Goal: Use online tool/utility: Utilize a website feature to perform a specific function

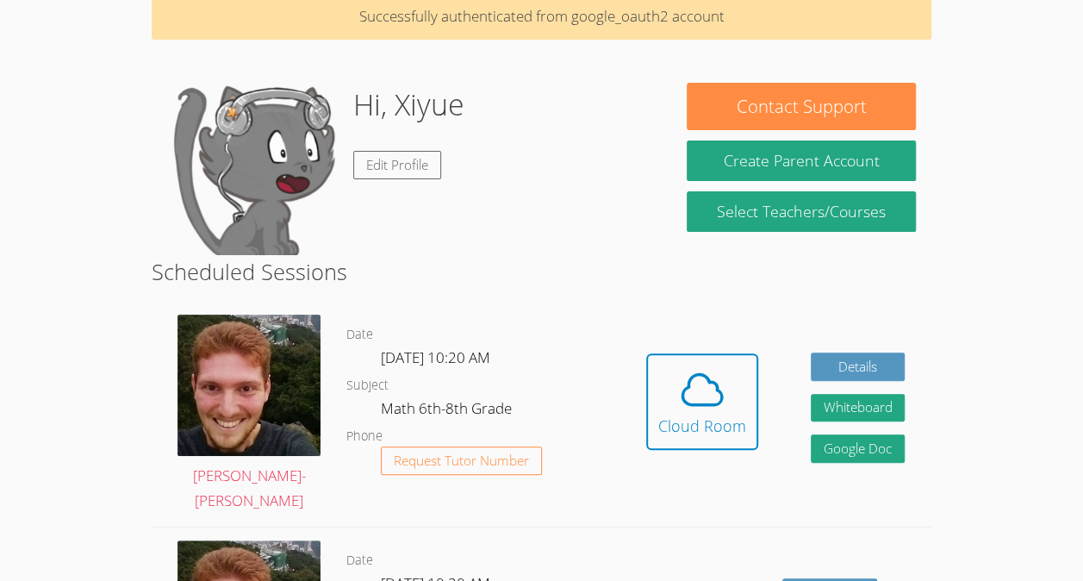
scroll to position [143, 0]
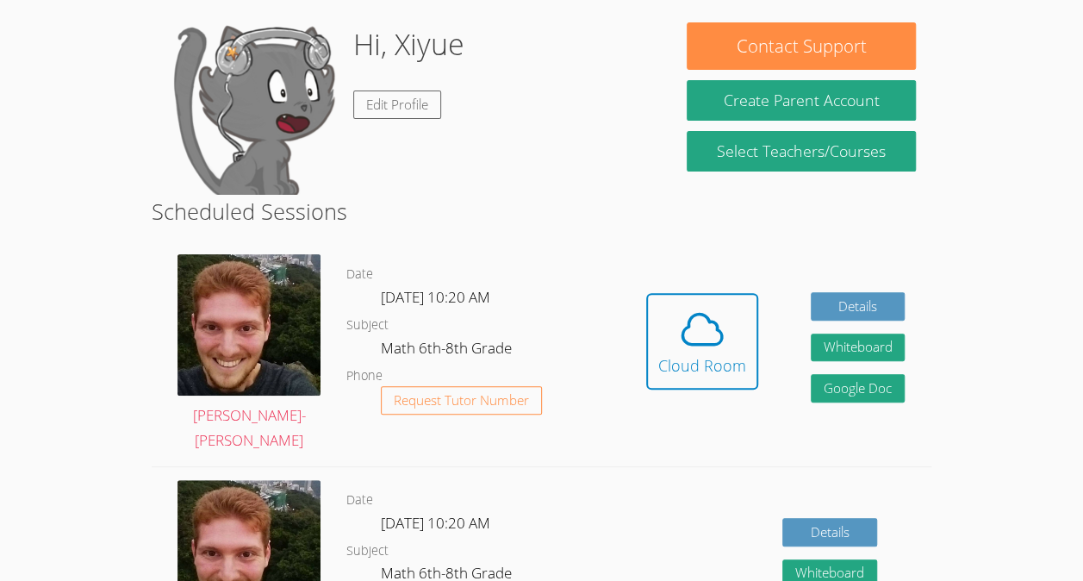
click at [647, 288] on div "Hidden Cloud Room Details Whiteboard Hidden Google Doc" at bounding box center [776, 353] width 312 height 225
drag, startPoint x: 0, startPoint y: 0, endPoint x: 714, endPoint y: 317, distance: 781.5
click at [714, 317] on div "Hidden Cloud Room Details Whiteboard Hidden Google Doc" at bounding box center [776, 353] width 312 height 225
click at [732, 358] on div "Cloud Room" at bounding box center [702, 365] width 88 height 24
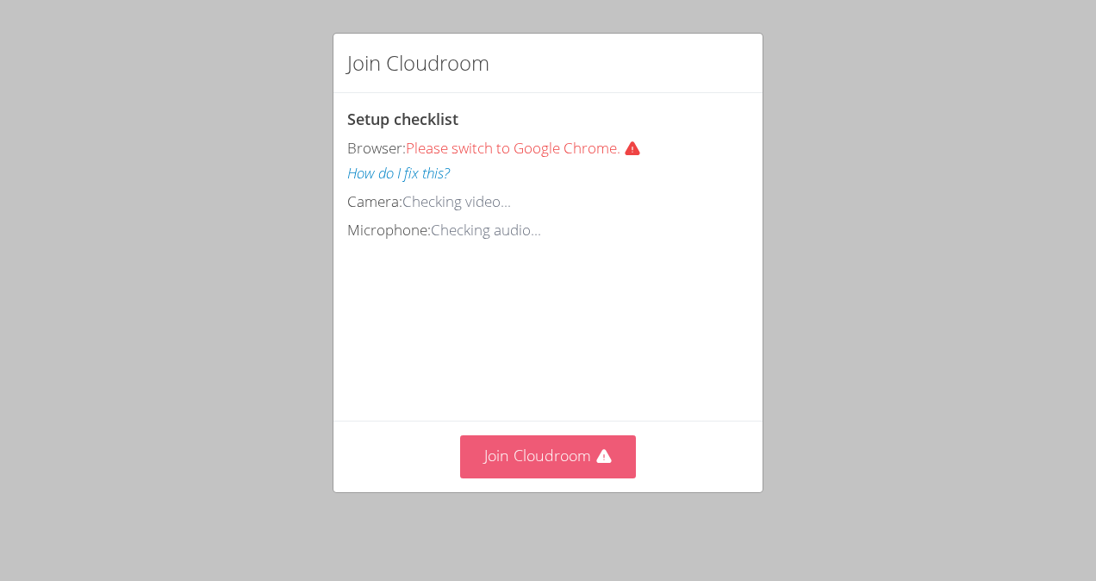
click at [542, 462] on button "Join Cloudroom" at bounding box center [548, 456] width 177 height 42
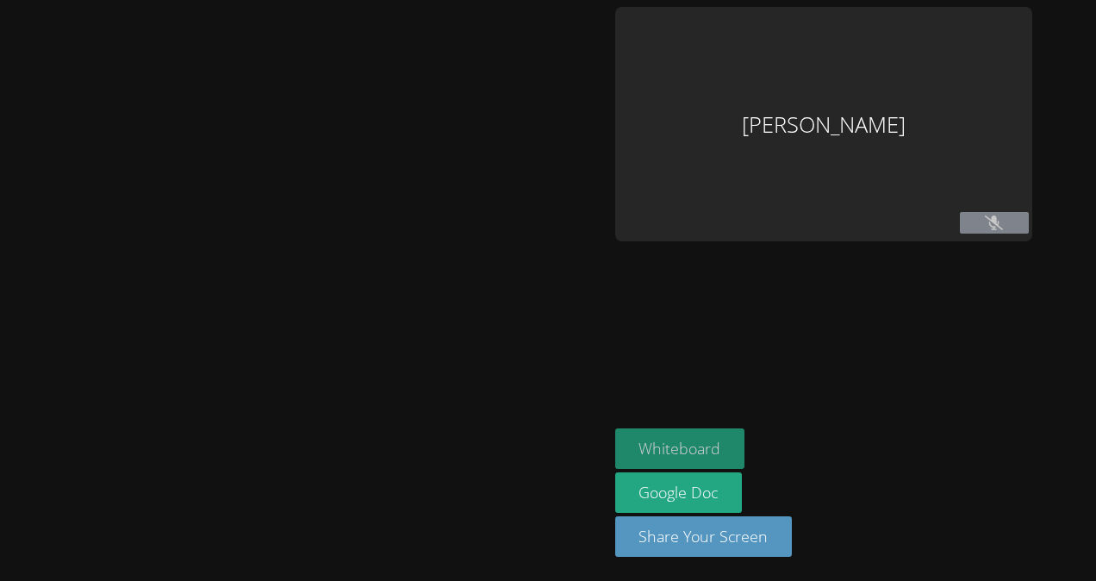
click at [682, 450] on button "Whiteboard" at bounding box center [680, 448] width 130 height 40
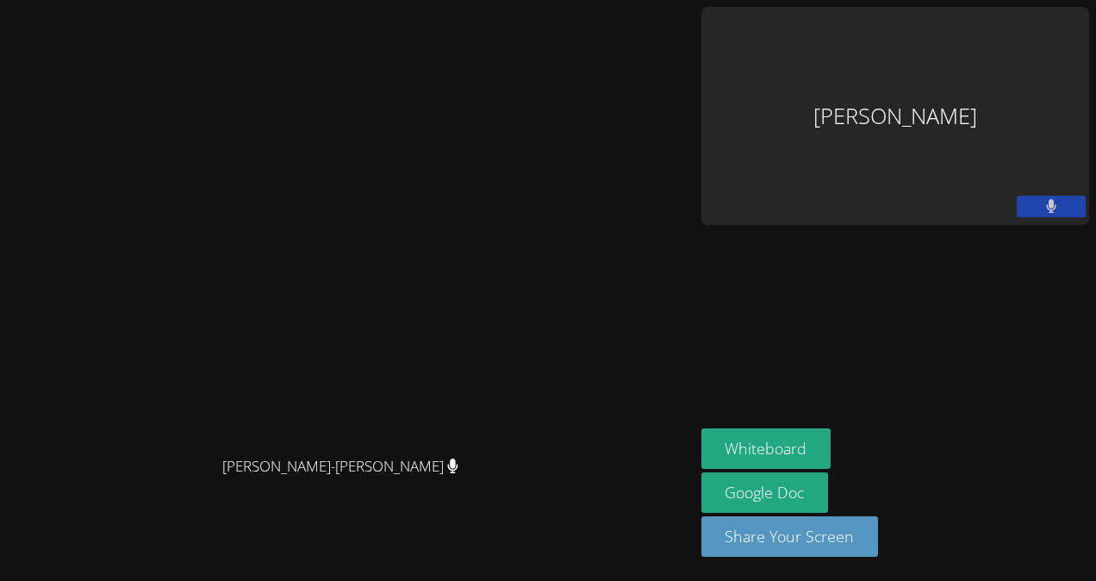
click at [1058, 196] on button at bounding box center [1051, 207] width 69 height 22
click at [1062, 196] on button at bounding box center [1051, 207] width 69 height 22
click at [829, 496] on link "Google Doc" at bounding box center [765, 492] width 128 height 40
click at [879, 544] on button "Share Your Screen" at bounding box center [790, 536] width 178 height 40
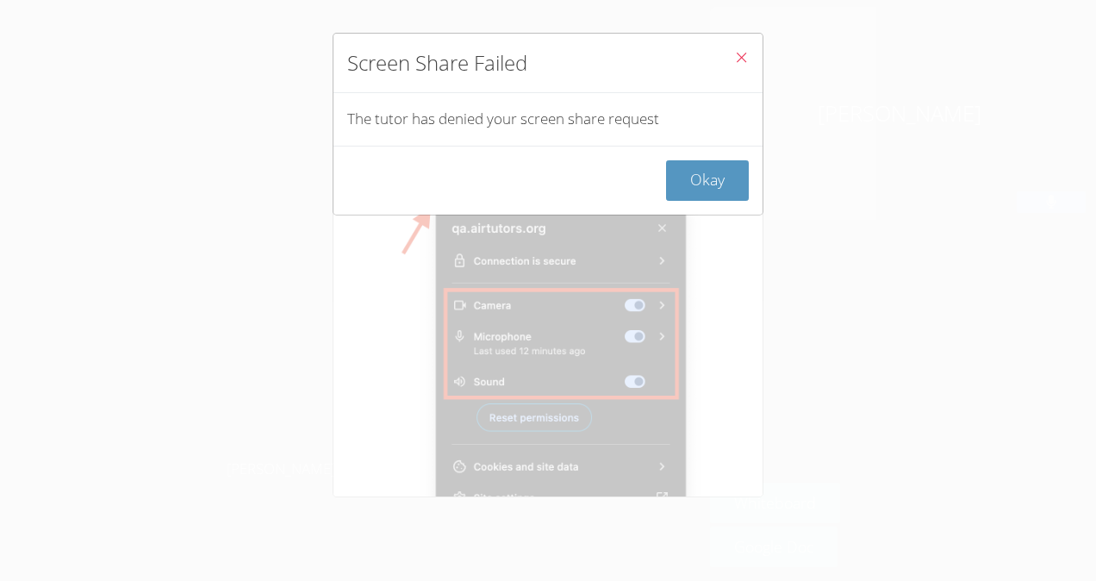
click at [734, 57] on icon "Close" at bounding box center [741, 57] width 15 height 15
click at [734, 59] on icon "Close" at bounding box center [741, 57] width 15 height 15
click at [716, 173] on button "Okay" at bounding box center [707, 180] width 83 height 40
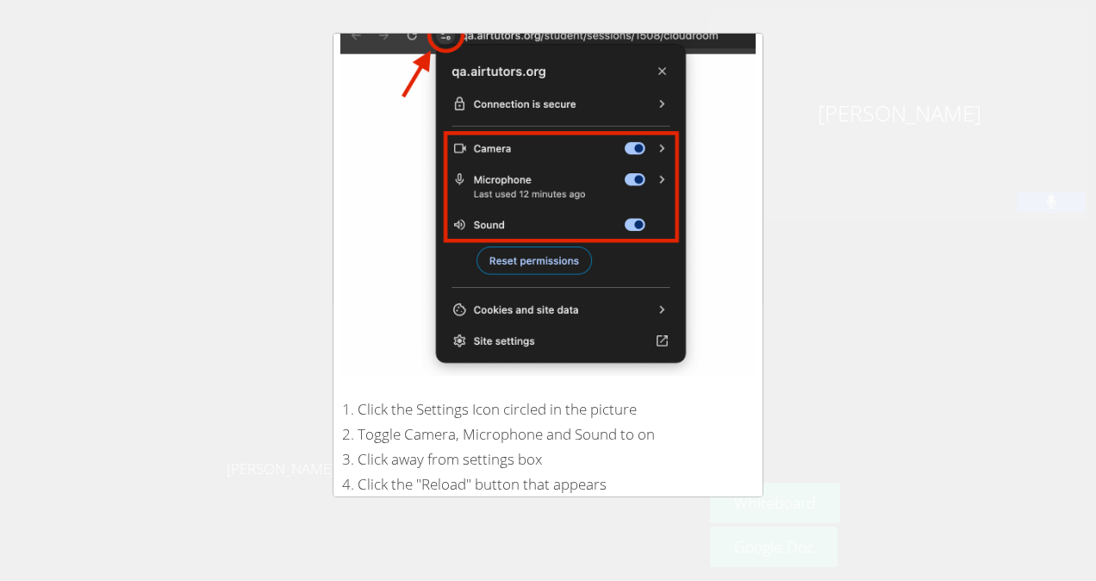
scroll to position [300, 0]
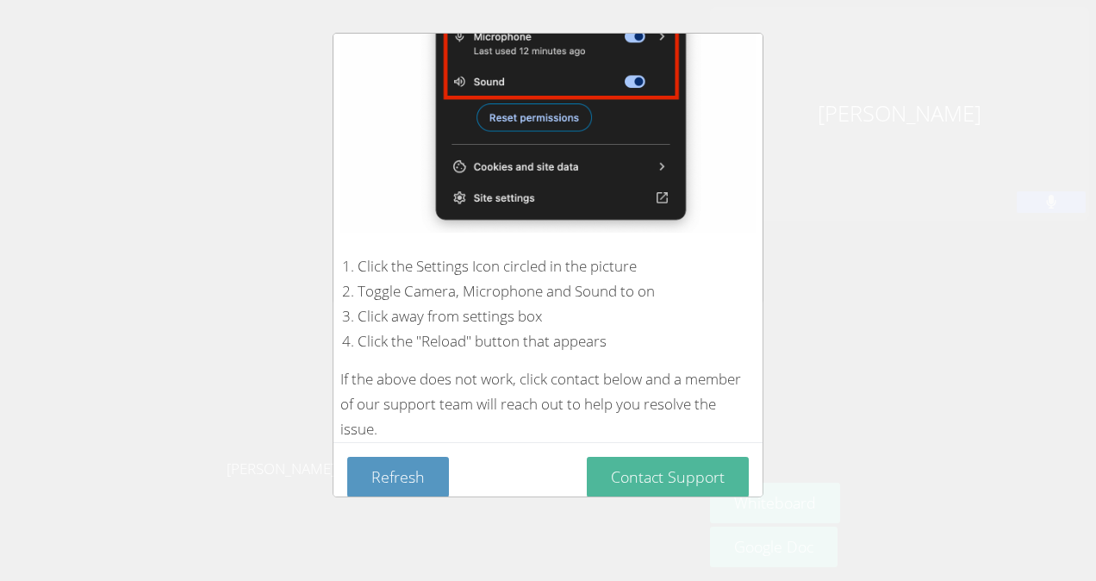
click at [620, 470] on button "Contact Support" at bounding box center [668, 477] width 162 height 40
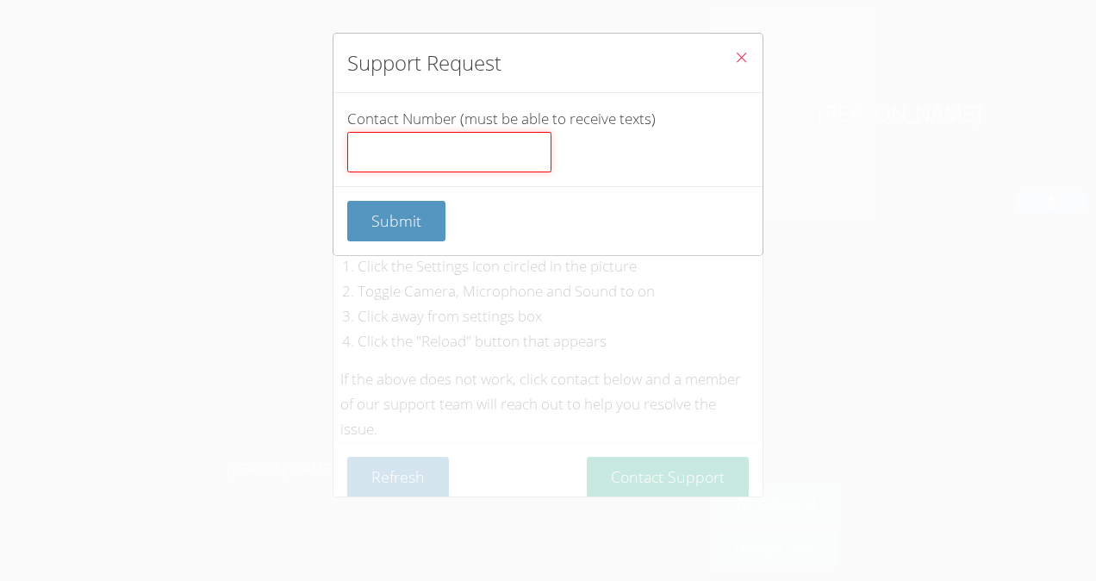
click at [479, 171] on input "Contact Number (must be able to receive texts)" at bounding box center [449, 152] width 204 height 41
click at [498, 141] on input "Contact Number (must be able to receive texts)" at bounding box center [449, 152] width 204 height 41
type input "07065000"
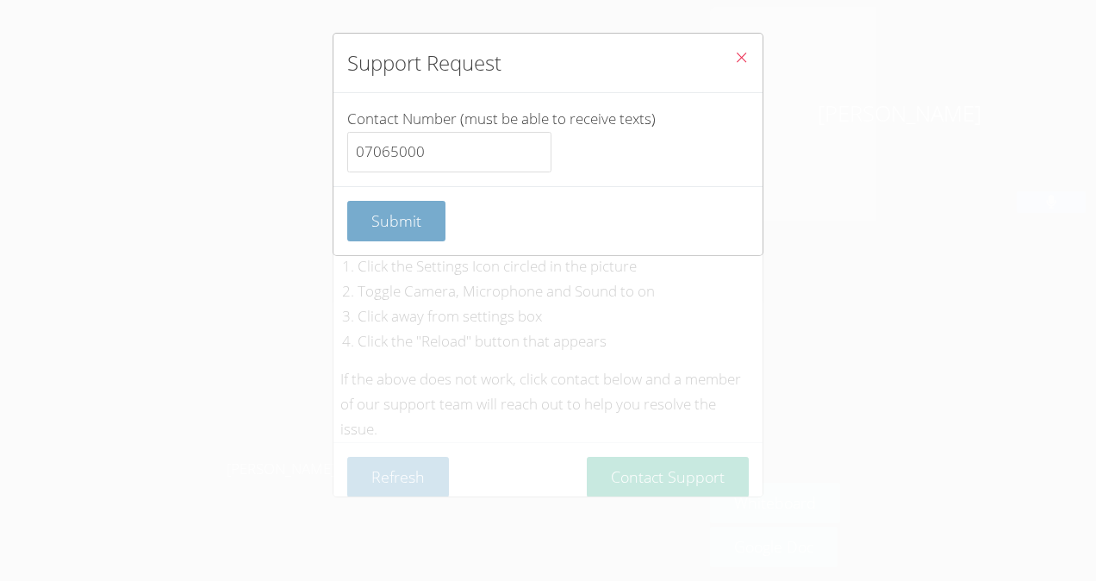
click at [441, 208] on button "Submit" at bounding box center [396, 221] width 98 height 40
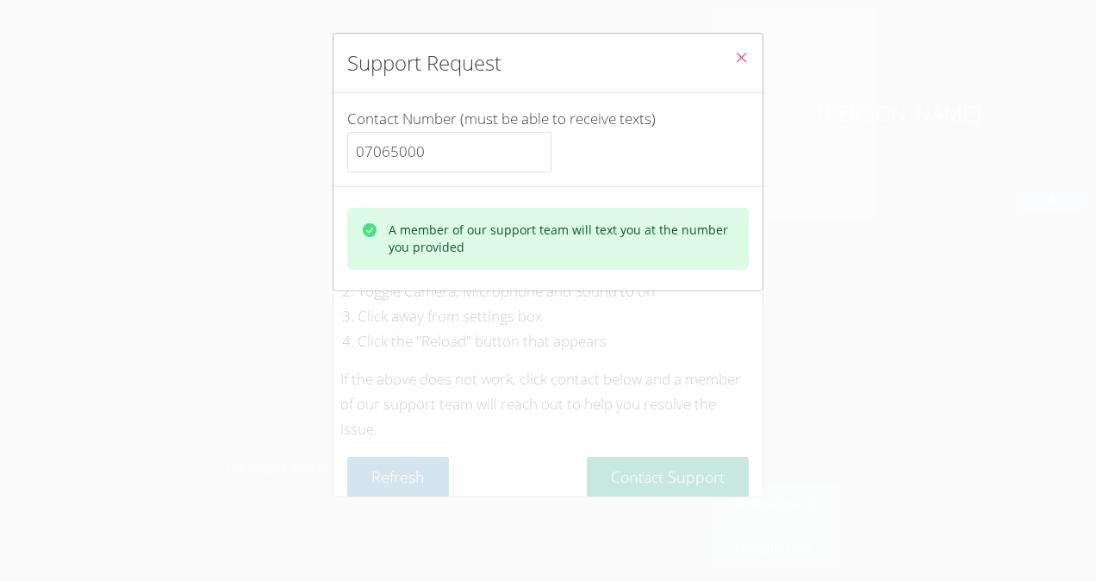
click at [563, 253] on div "A member of our support team will text you at the number you provided" at bounding box center [562, 238] width 346 height 34
click at [579, 256] on div "A member of our support team will text you at the number you provided" at bounding box center [548, 239] width 402 height 62
click at [738, 58] on button "Close" at bounding box center [741, 60] width 42 height 53
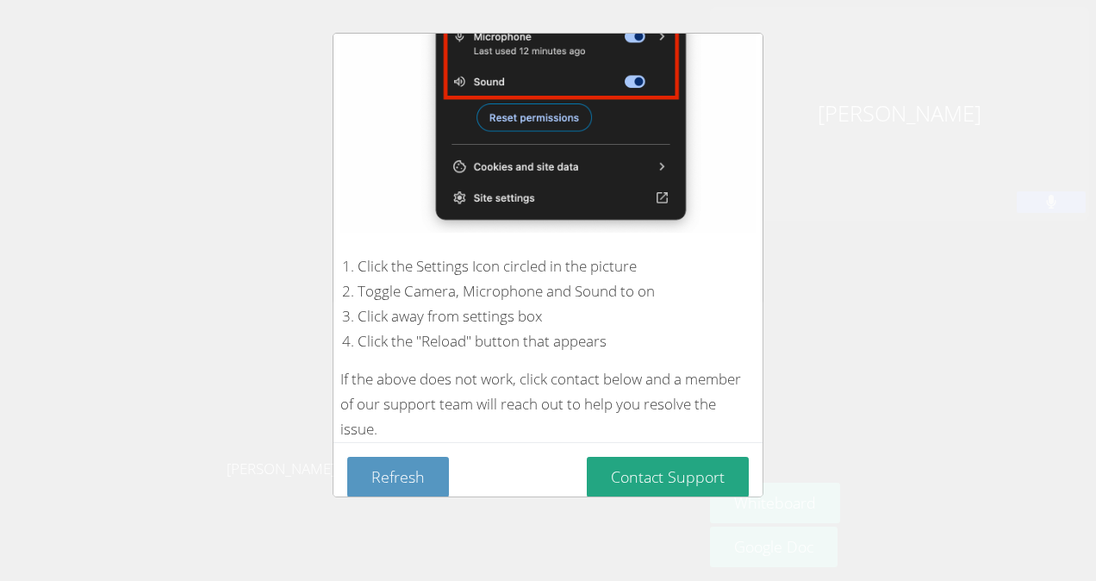
click at [395, 500] on div "Device Permissions Required Microphone is blocked . Please follow these steps t…" at bounding box center [548, 290] width 1096 height 581
click at [413, 457] on button "Refresh" at bounding box center [398, 477] width 102 height 40
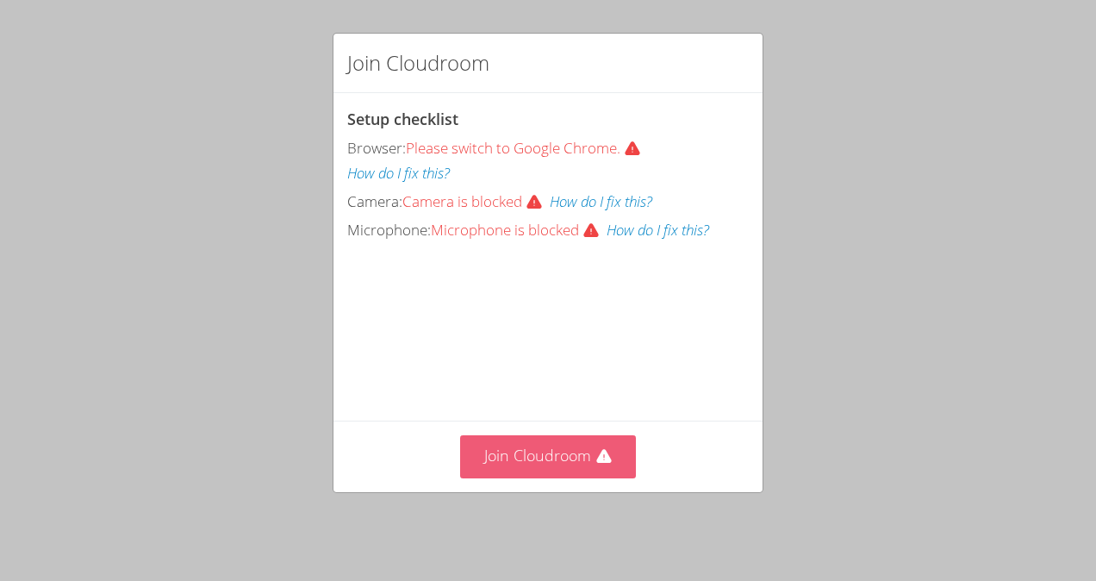
click at [558, 459] on button "Join Cloudroom" at bounding box center [548, 456] width 177 height 42
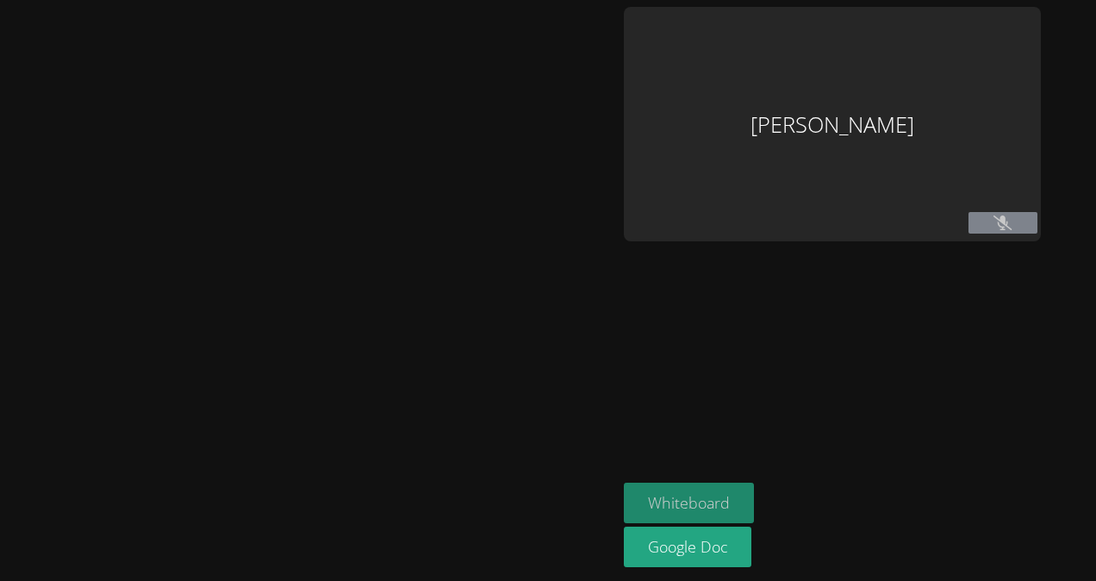
click at [691, 501] on button "Whiteboard" at bounding box center [689, 503] width 130 height 40
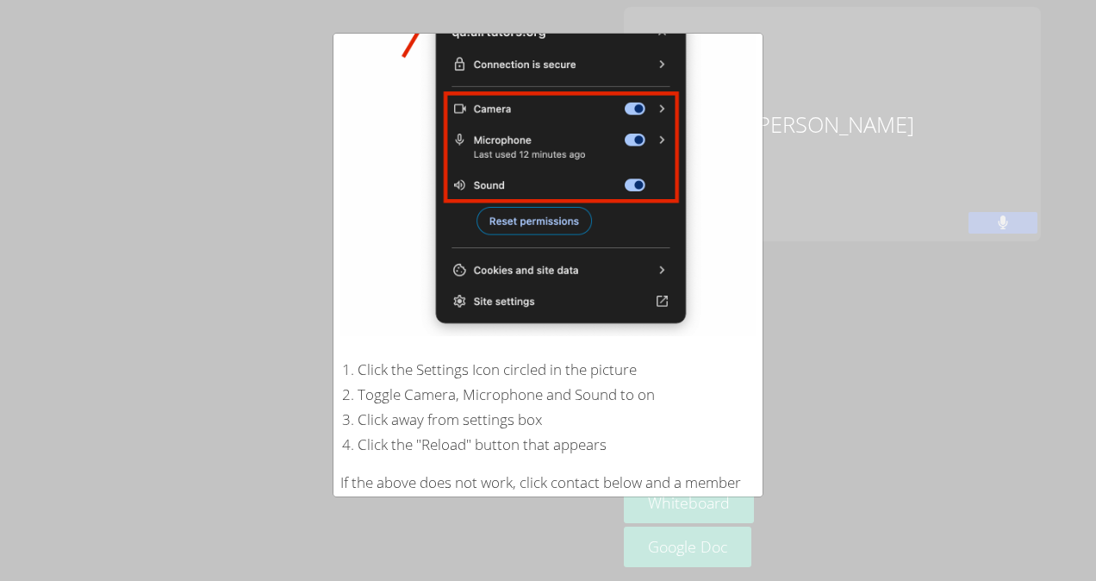
scroll to position [300, 0]
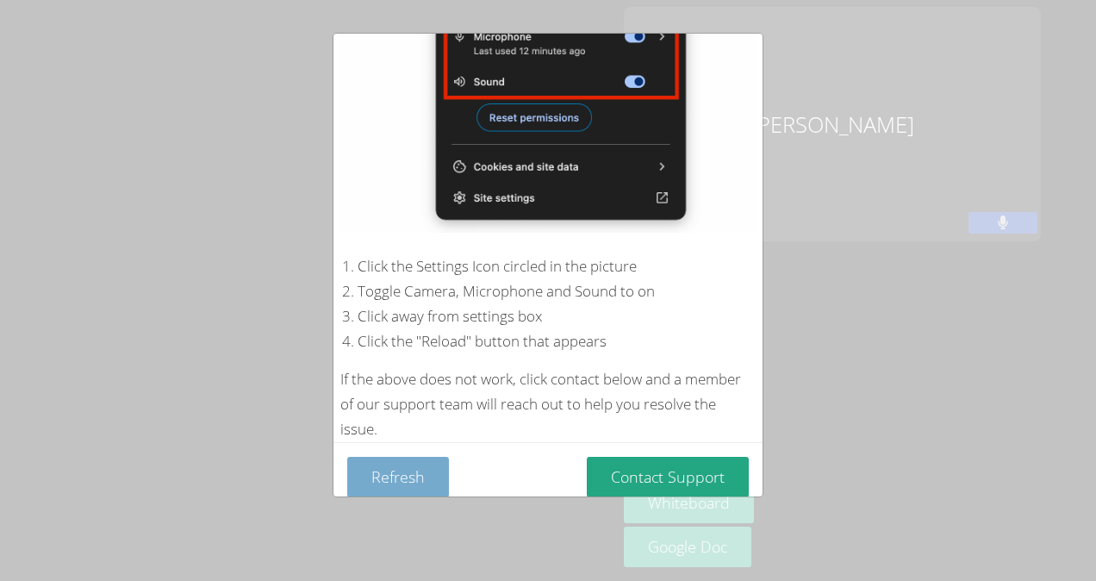
click at [420, 457] on button "Refresh" at bounding box center [398, 477] width 102 height 40
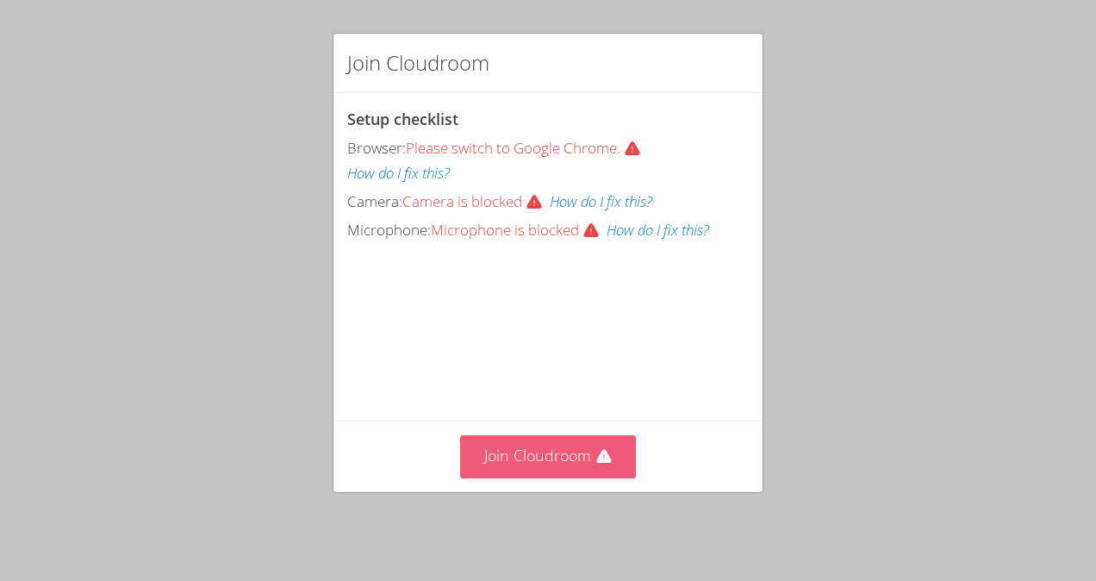
click at [553, 452] on button "Join Cloudroom" at bounding box center [548, 456] width 177 height 42
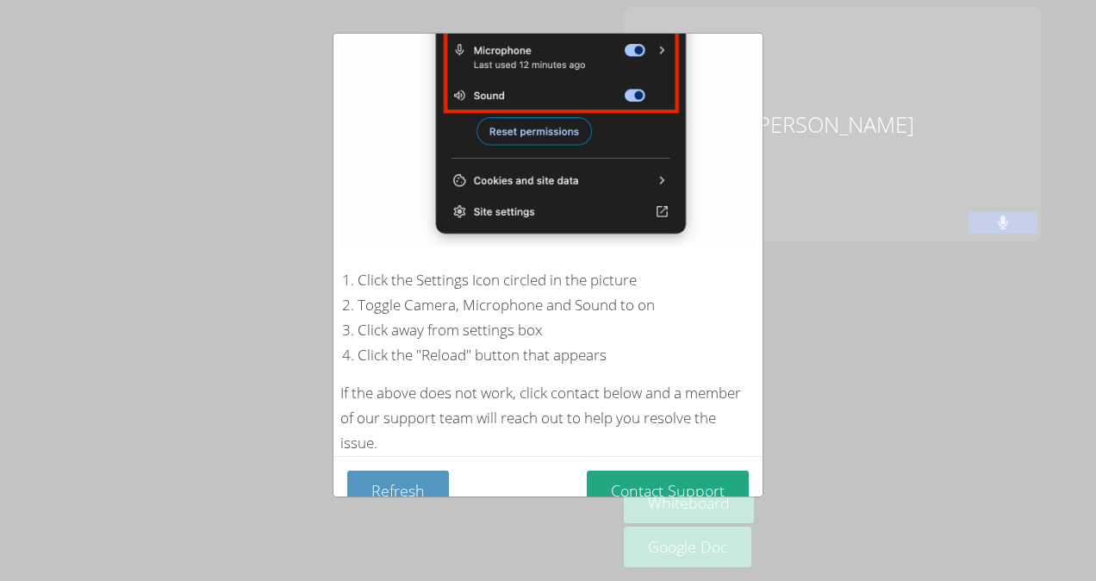
scroll to position [300, 0]
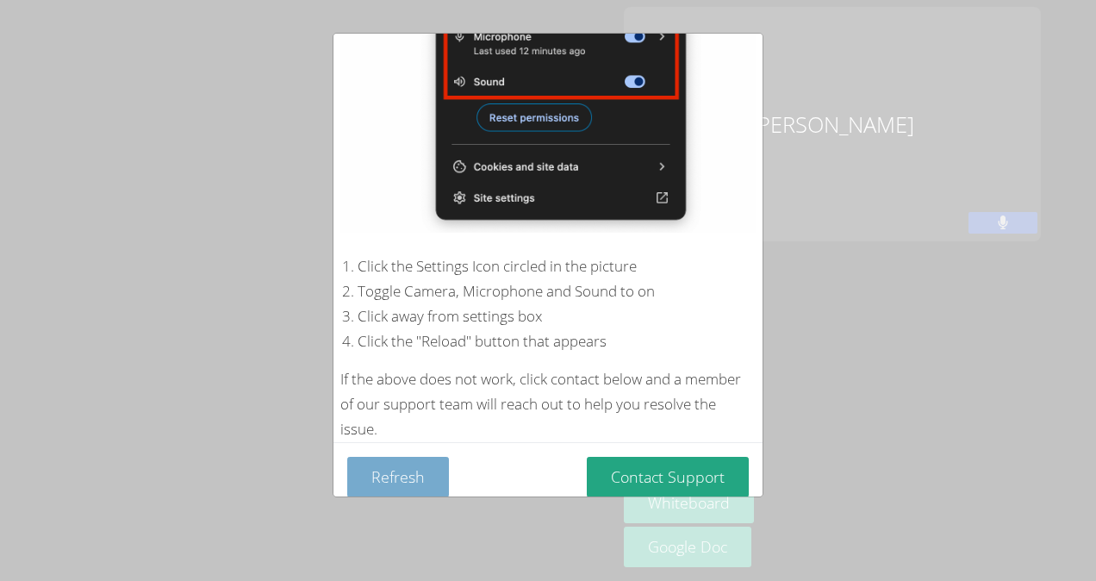
click at [426, 464] on button "Refresh" at bounding box center [398, 477] width 102 height 40
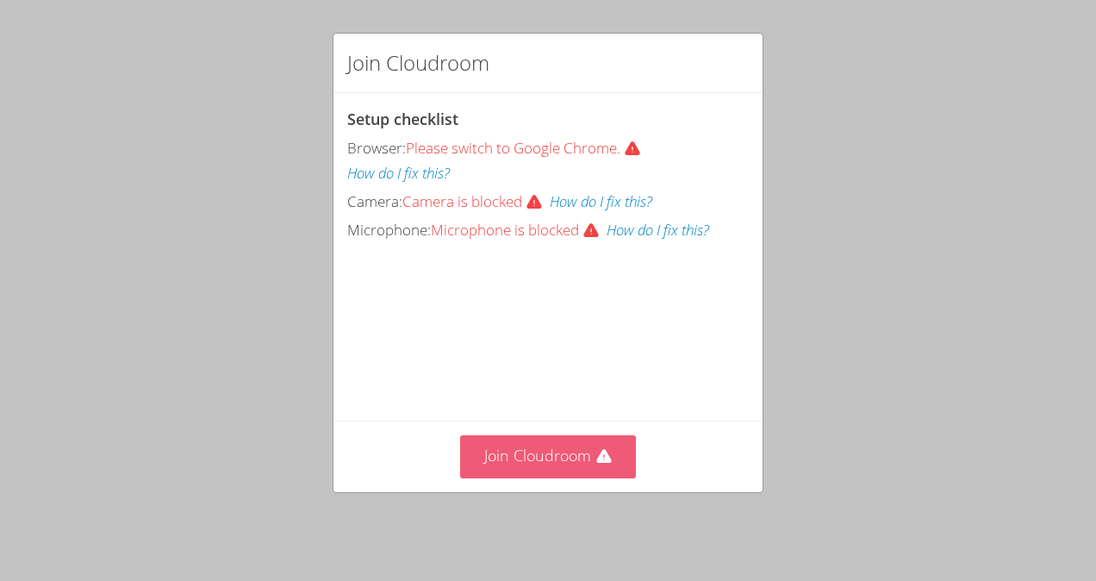
click at [548, 469] on button "Join Cloudroom" at bounding box center [548, 456] width 177 height 42
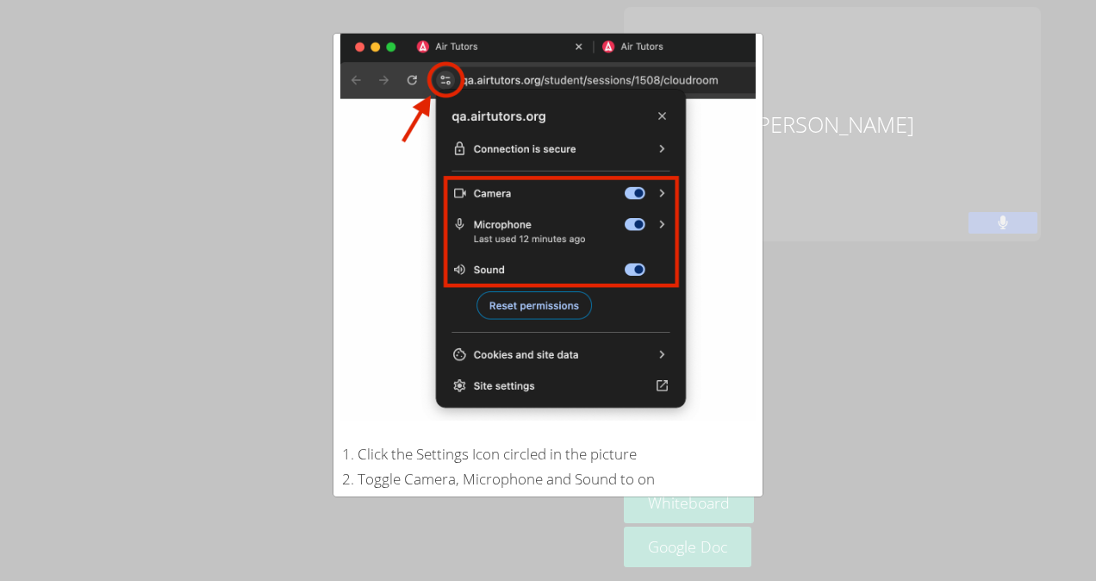
scroll to position [300, 0]
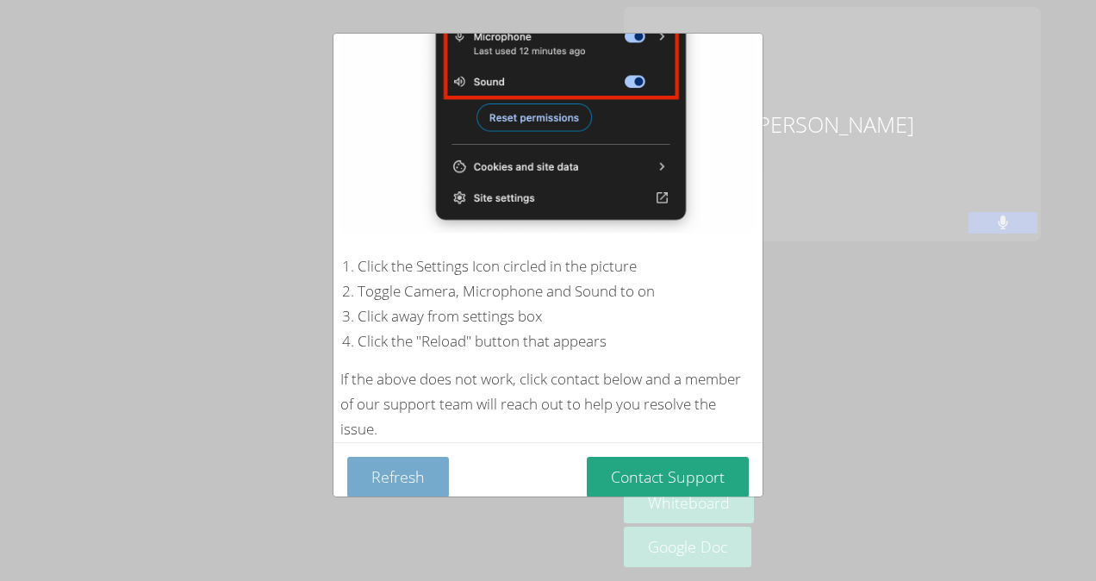
click at [413, 470] on button "Refresh" at bounding box center [398, 477] width 102 height 40
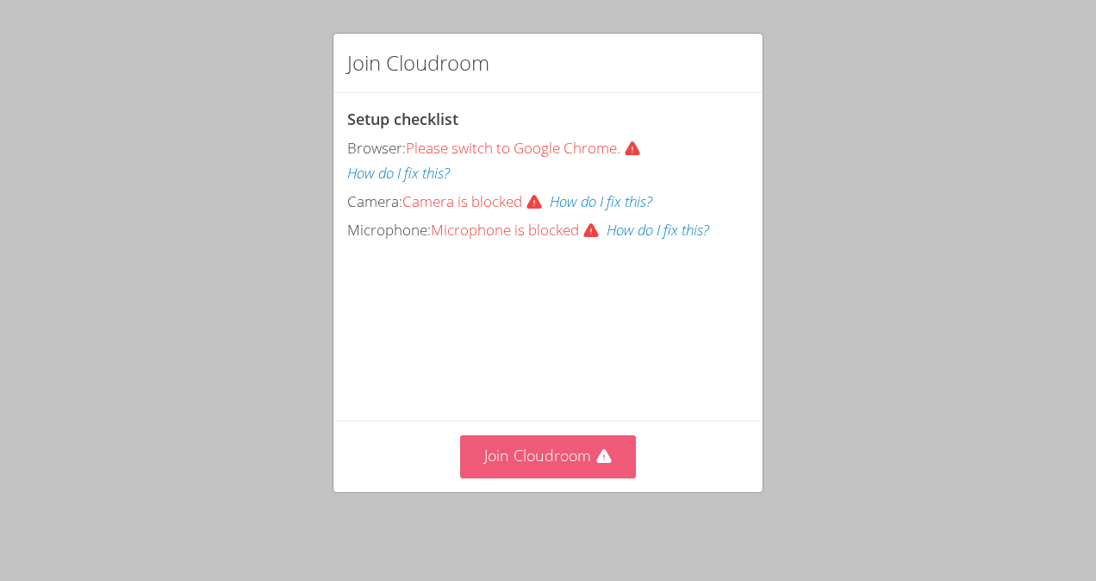
click at [519, 475] on button "Join Cloudroom" at bounding box center [548, 456] width 177 height 42
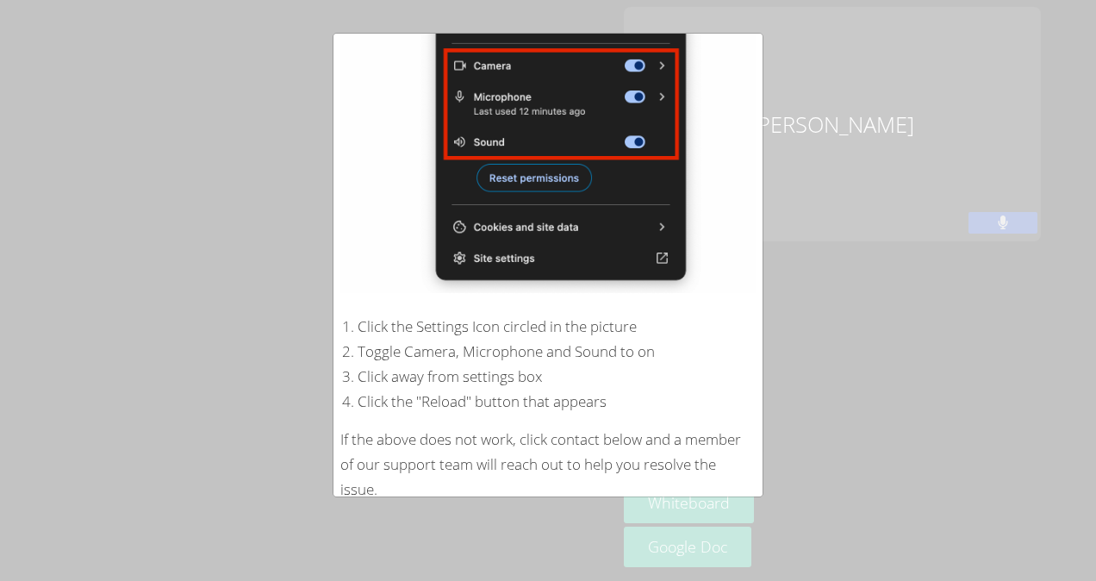
scroll to position [300, 0]
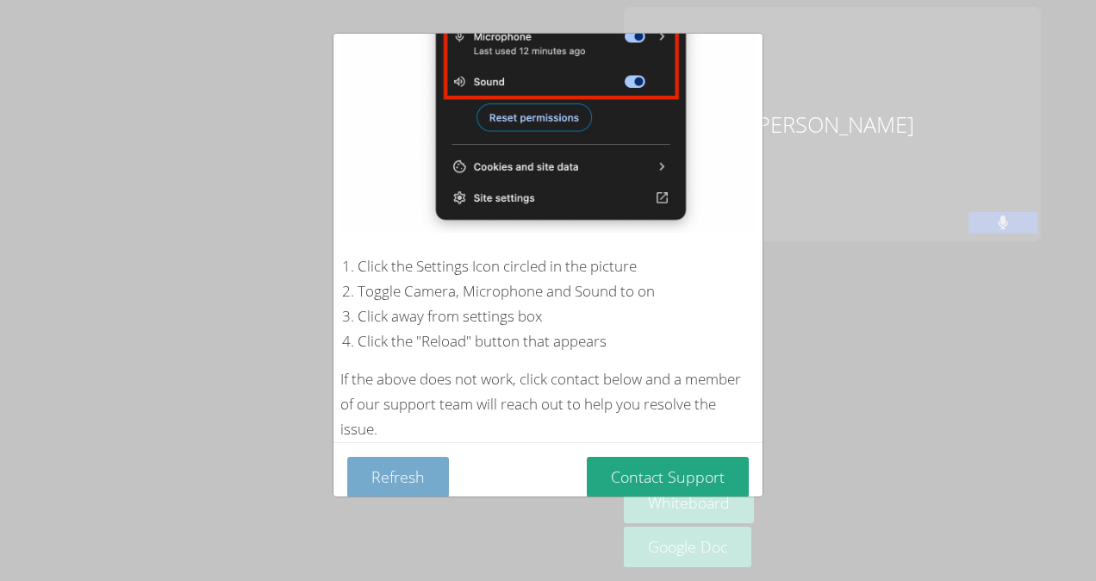
click at [425, 467] on button "Refresh" at bounding box center [398, 477] width 102 height 40
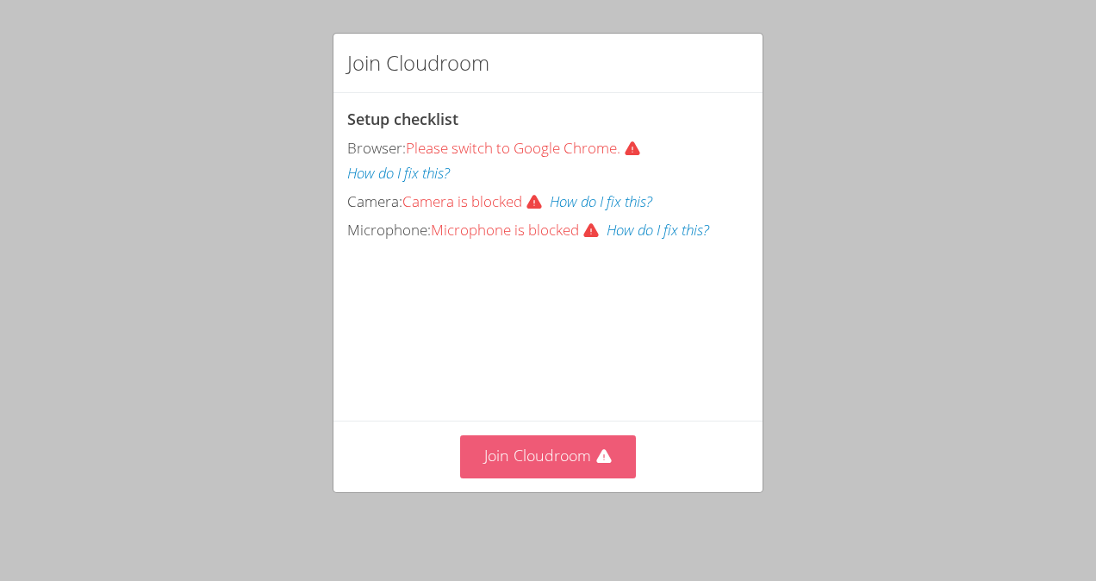
click at [543, 455] on button "Join Cloudroom" at bounding box center [548, 456] width 177 height 42
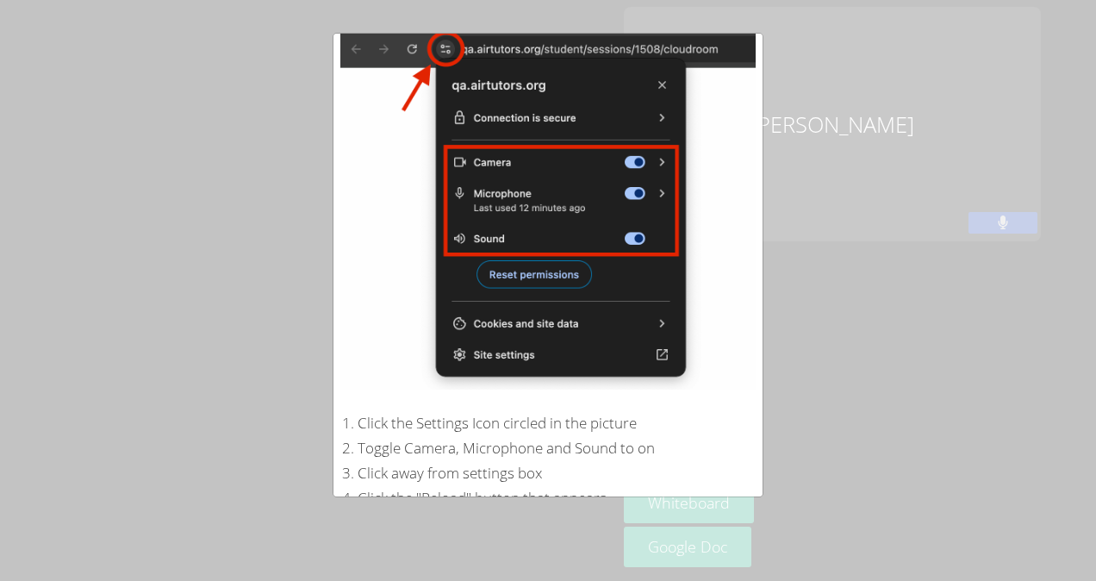
scroll to position [300, 0]
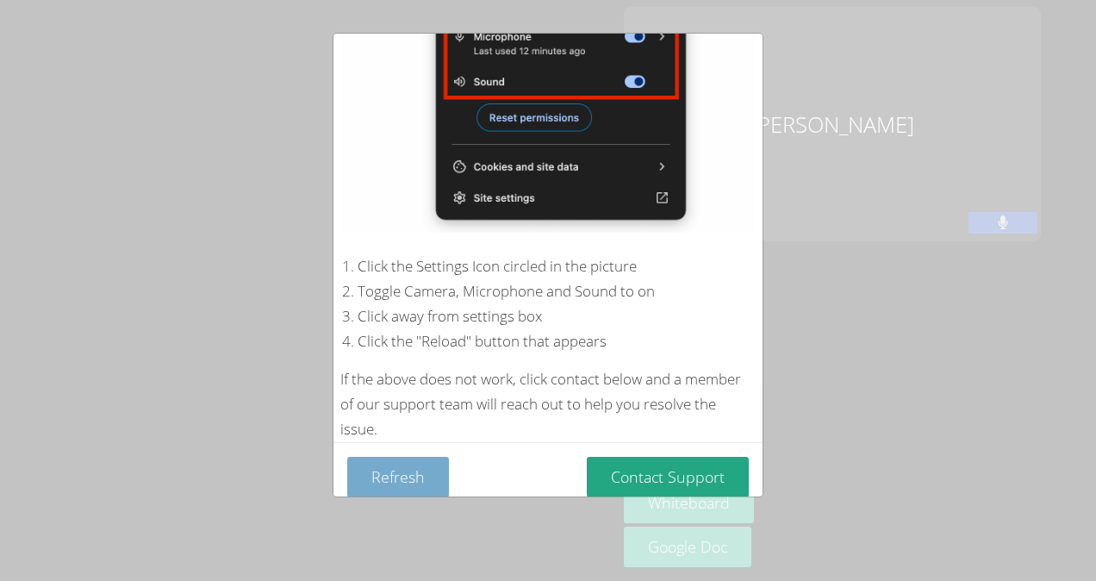
click at [424, 458] on button "Refresh" at bounding box center [398, 477] width 102 height 40
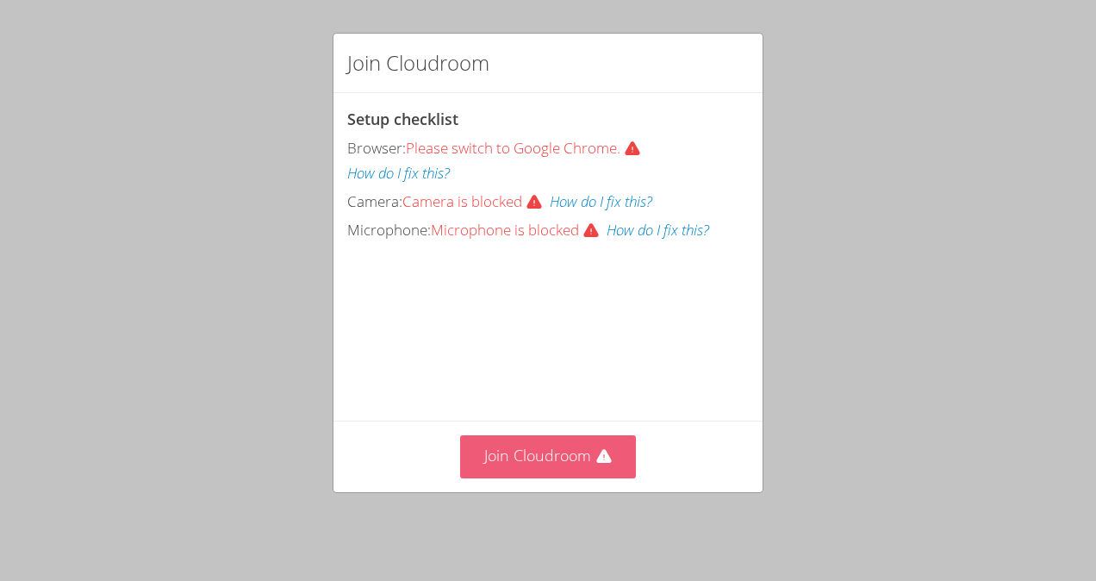
click at [541, 469] on button "Join Cloudroom" at bounding box center [548, 456] width 177 height 42
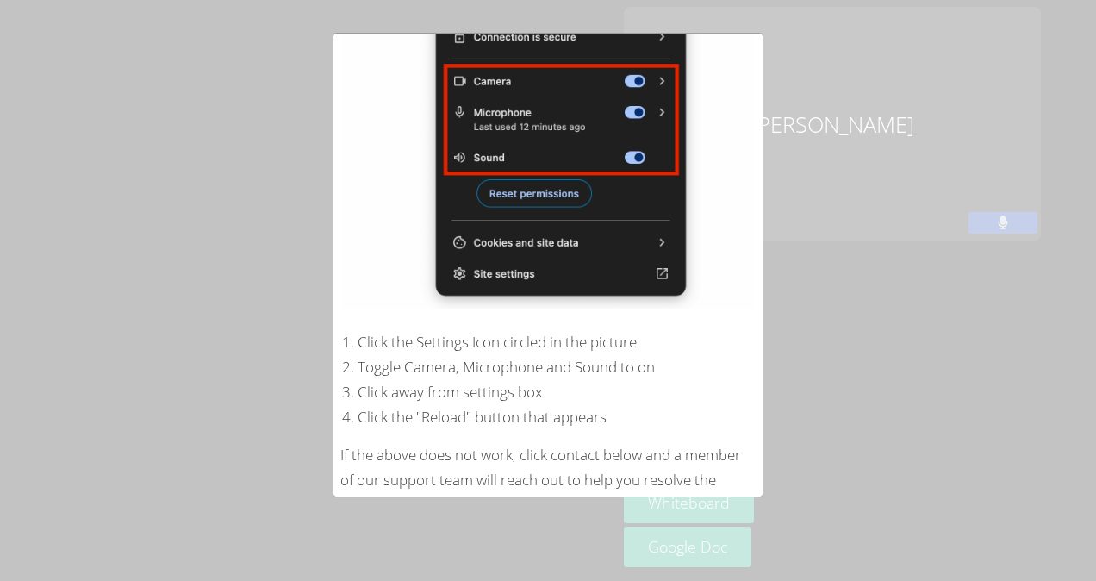
scroll to position [300, 0]
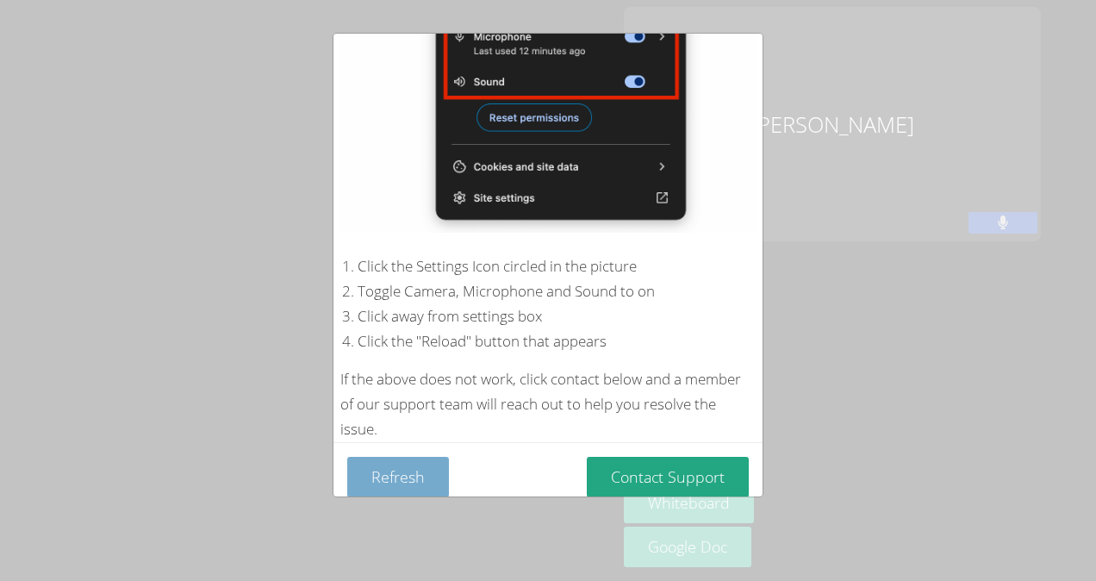
click at [427, 470] on button "Refresh" at bounding box center [398, 477] width 102 height 40
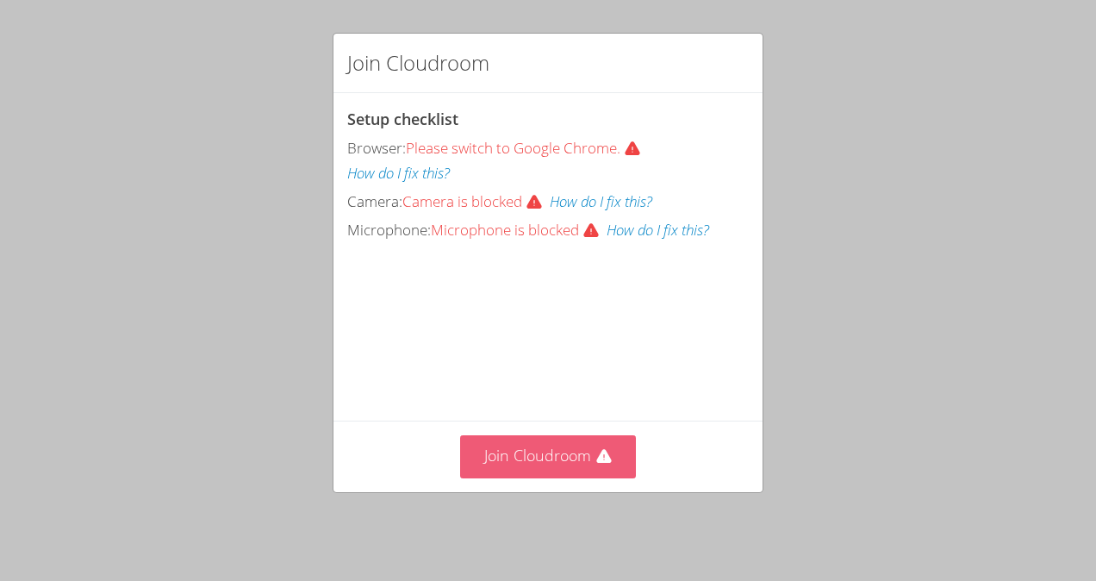
click at [551, 458] on button "Join Cloudroom" at bounding box center [548, 456] width 177 height 42
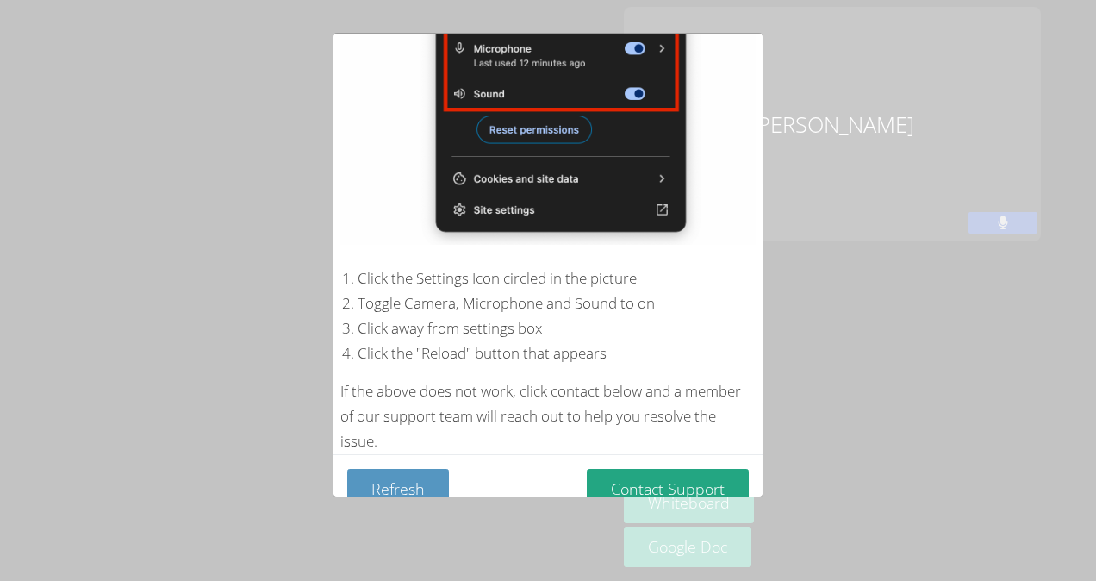
scroll to position [300, 0]
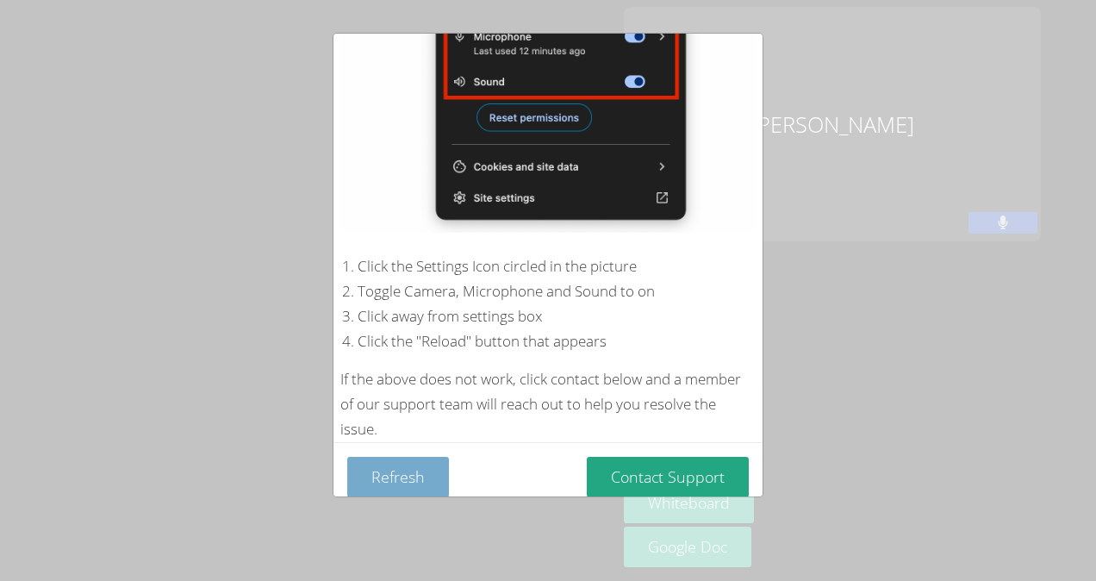
click at [413, 467] on button "Refresh" at bounding box center [398, 477] width 102 height 40
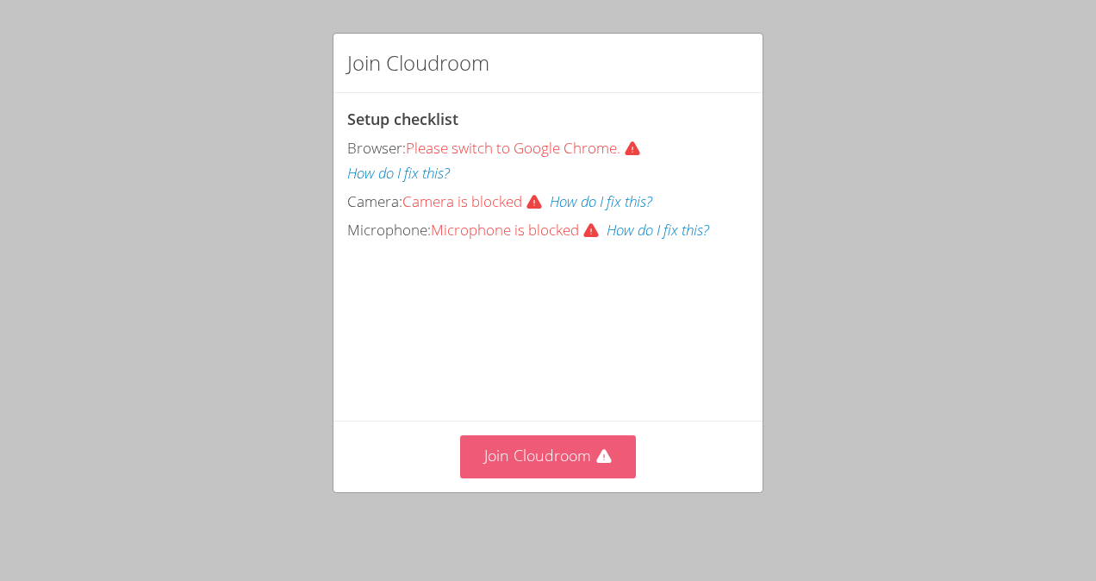
click at [538, 472] on button "Join Cloudroom" at bounding box center [548, 456] width 177 height 42
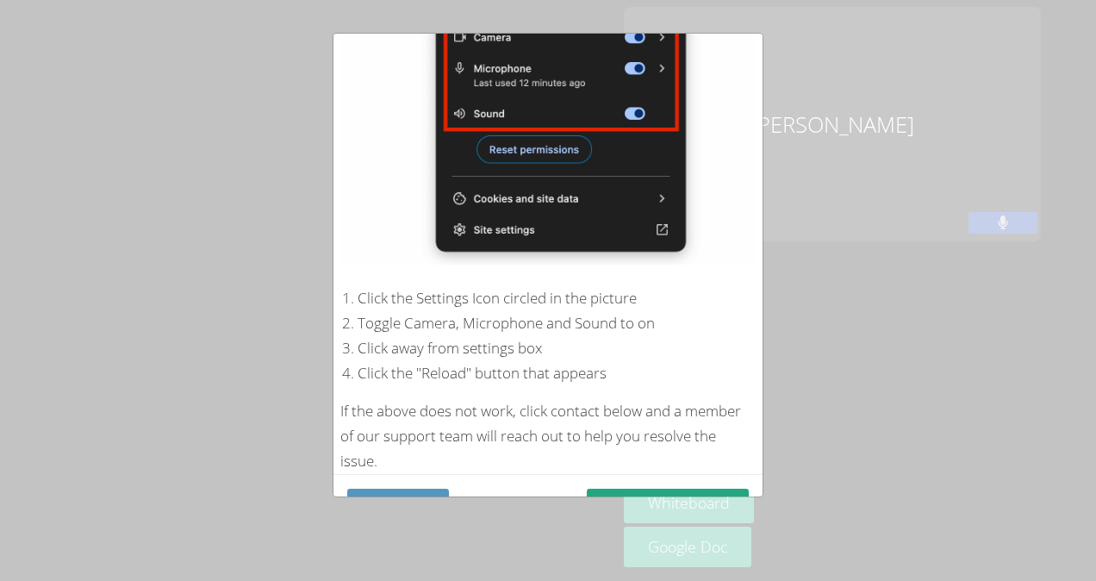
scroll to position [300, 0]
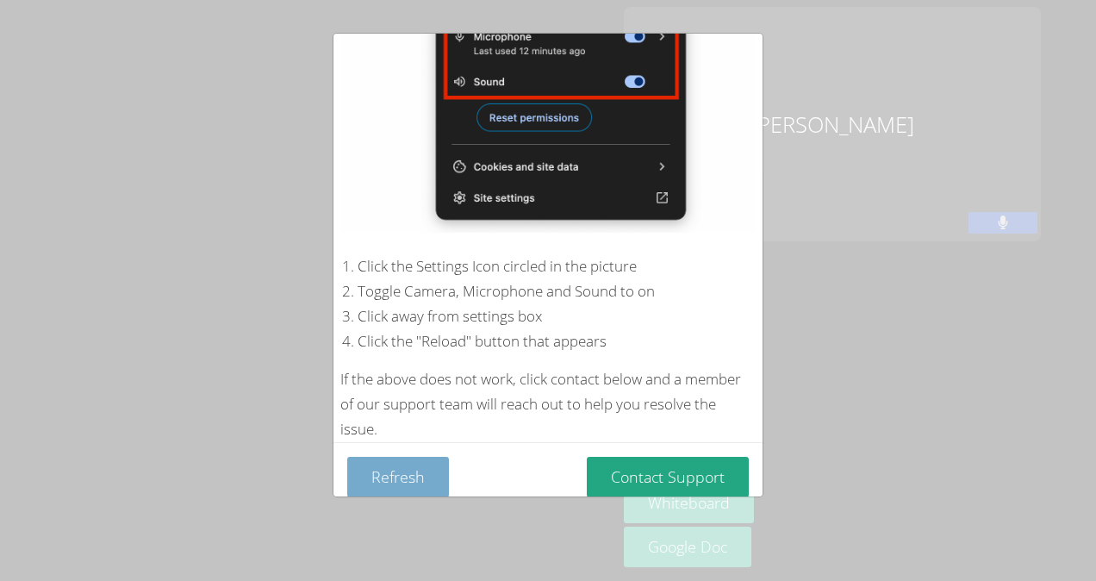
click at [408, 458] on button "Refresh" at bounding box center [398, 477] width 102 height 40
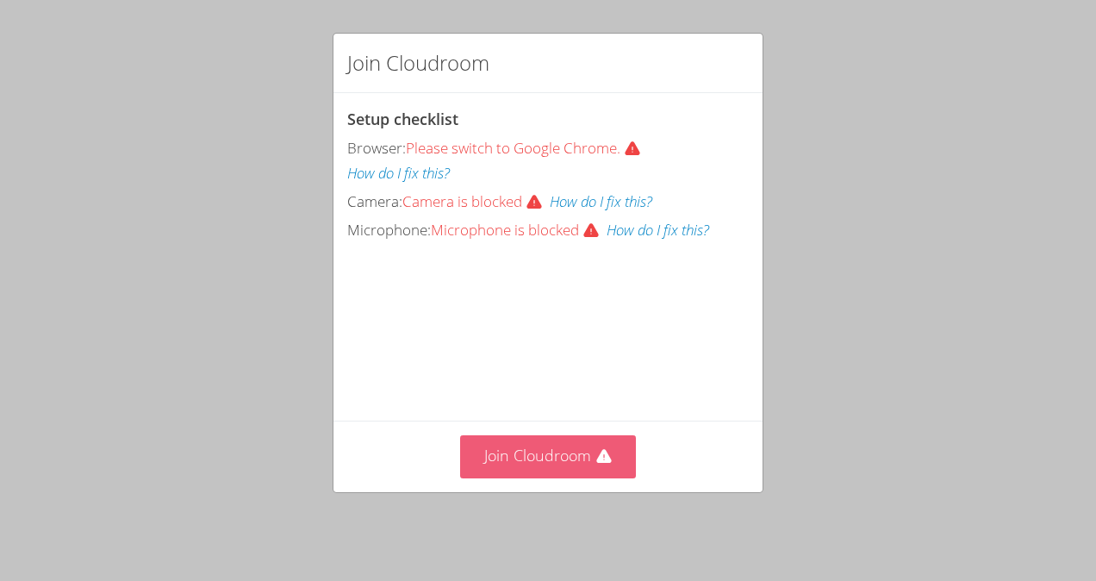
click at [575, 466] on button "Join Cloudroom" at bounding box center [548, 456] width 177 height 42
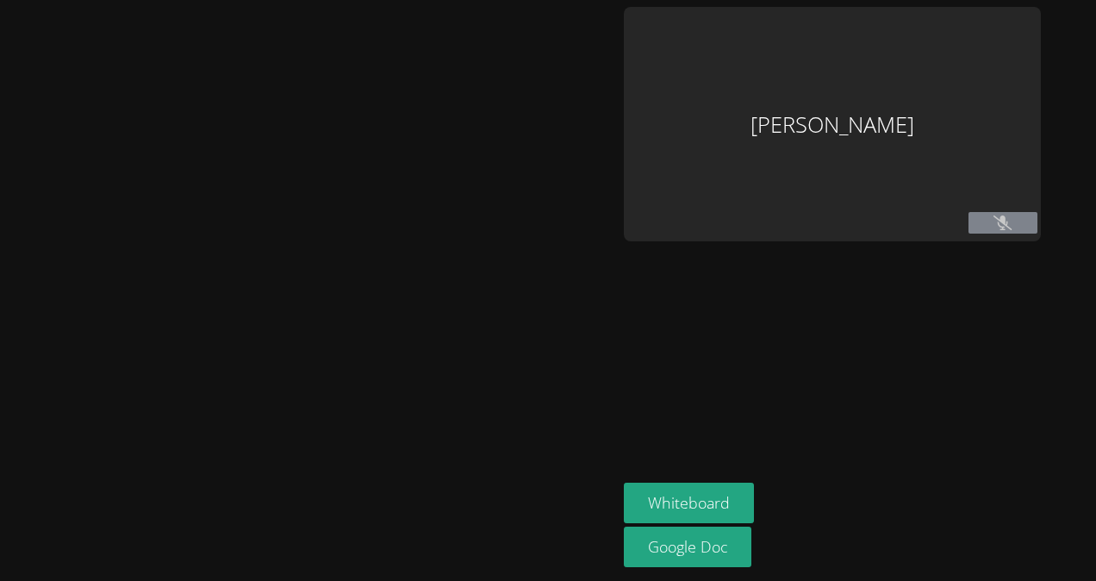
click at [1005, 243] on aside "Xiyue Li Whiteboard Google Doc" at bounding box center [832, 290] width 431 height 581
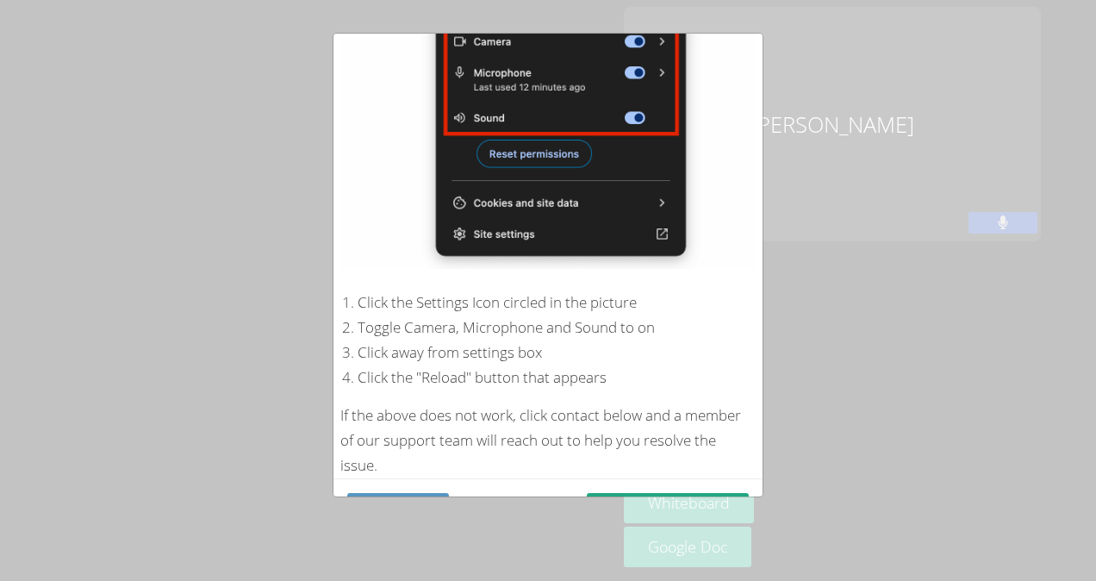
scroll to position [300, 0]
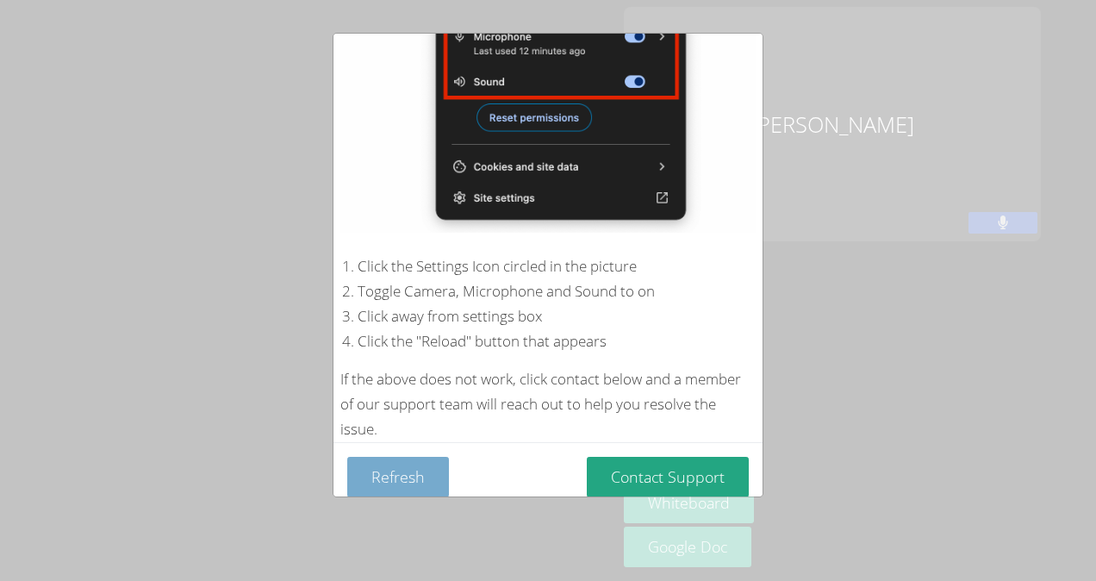
click at [384, 460] on button "Refresh" at bounding box center [398, 477] width 102 height 40
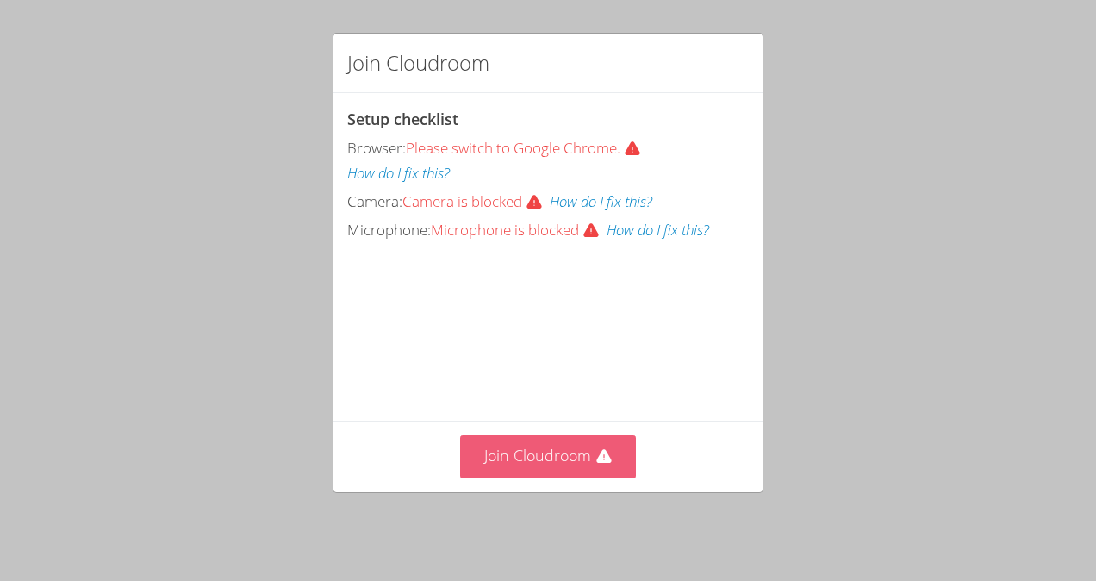
click at [514, 465] on button "Join Cloudroom" at bounding box center [548, 456] width 177 height 42
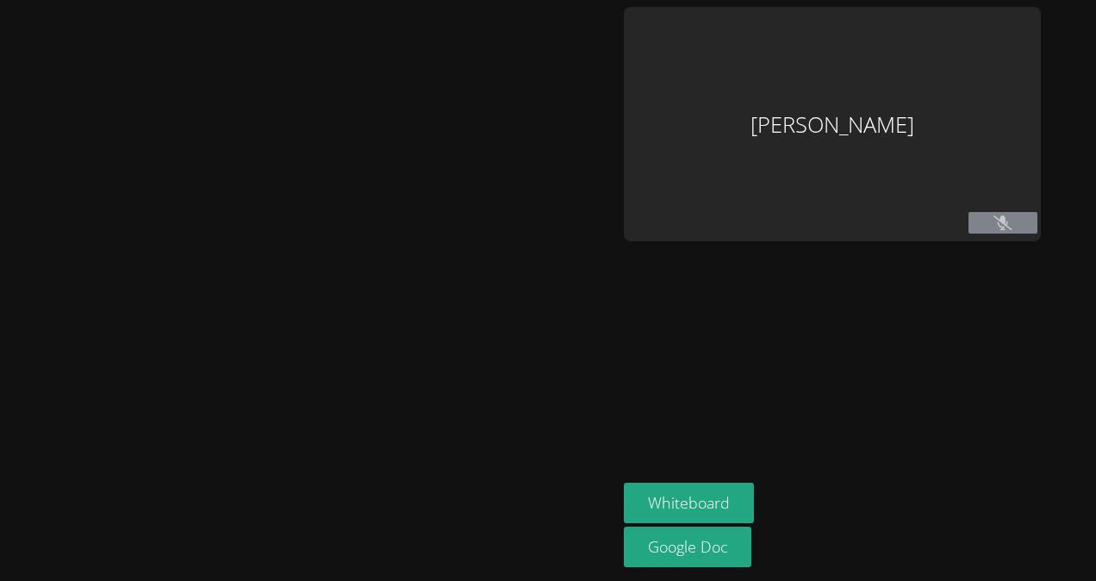
click at [1012, 222] on icon at bounding box center [1002, 222] width 18 height 15
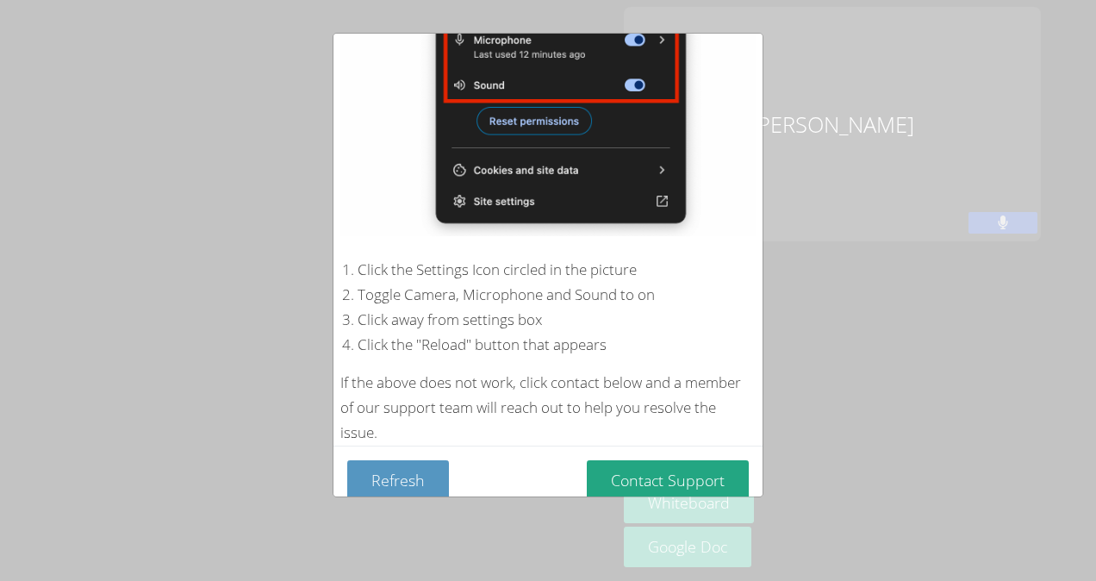
scroll to position [300, 0]
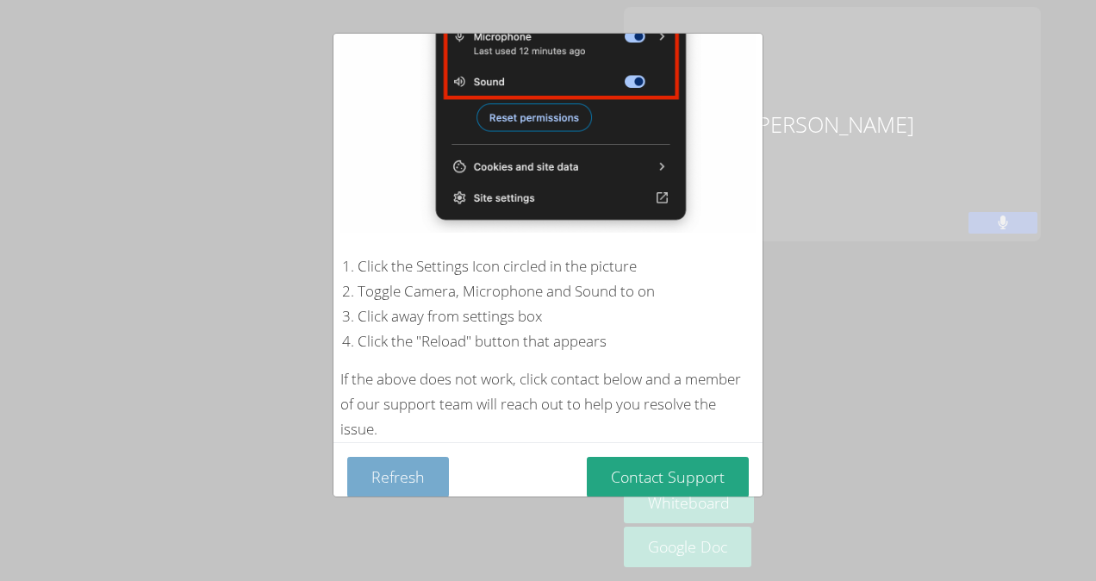
click at [379, 464] on button "Refresh" at bounding box center [398, 477] width 102 height 40
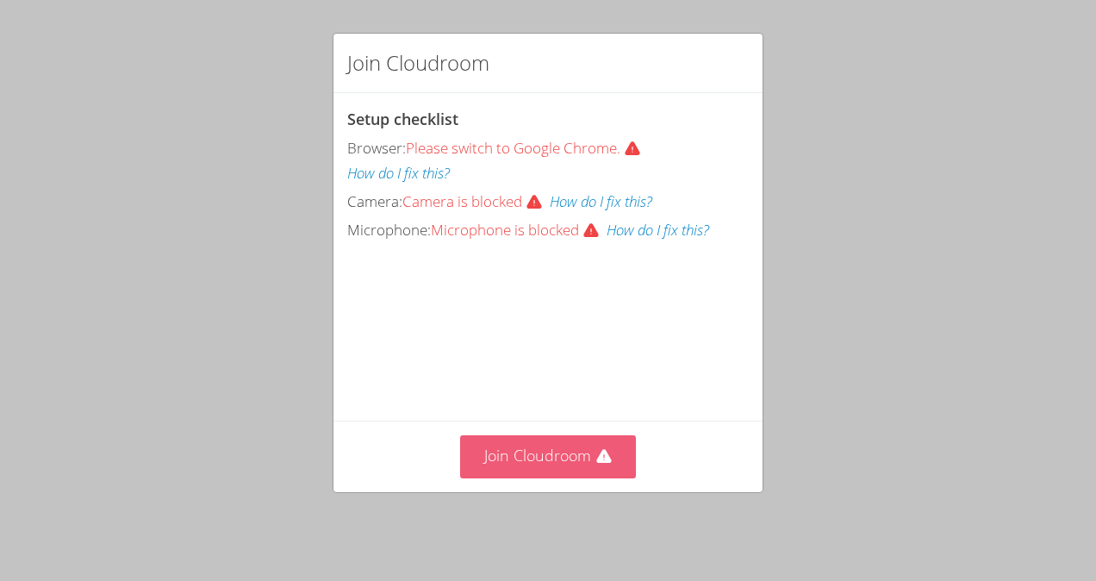
click at [490, 463] on button "Join Cloudroom" at bounding box center [548, 456] width 177 height 42
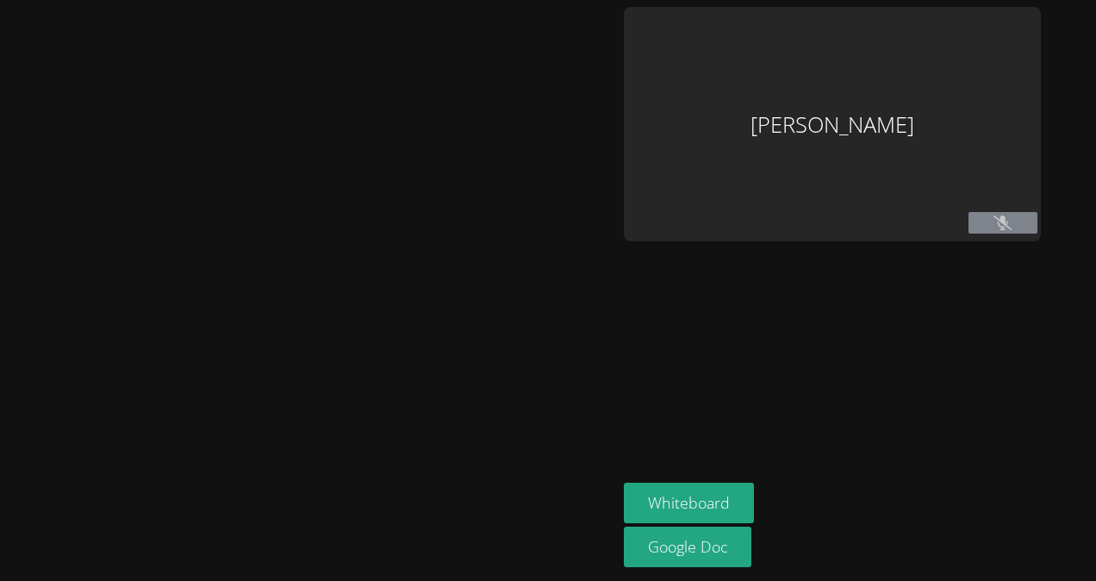
click at [1012, 222] on icon at bounding box center [1002, 222] width 18 height 15
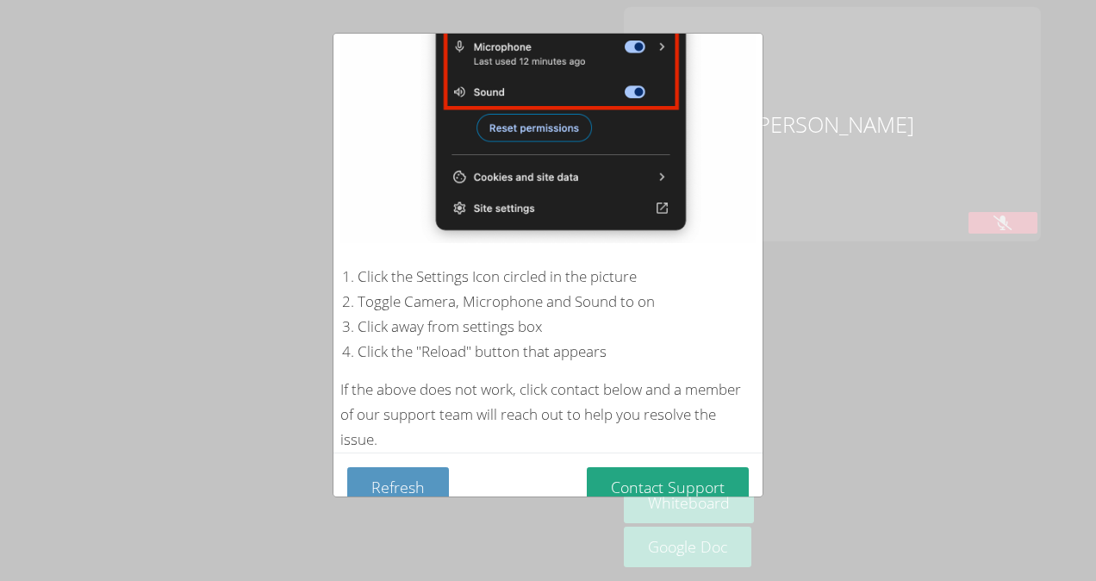
scroll to position [300, 0]
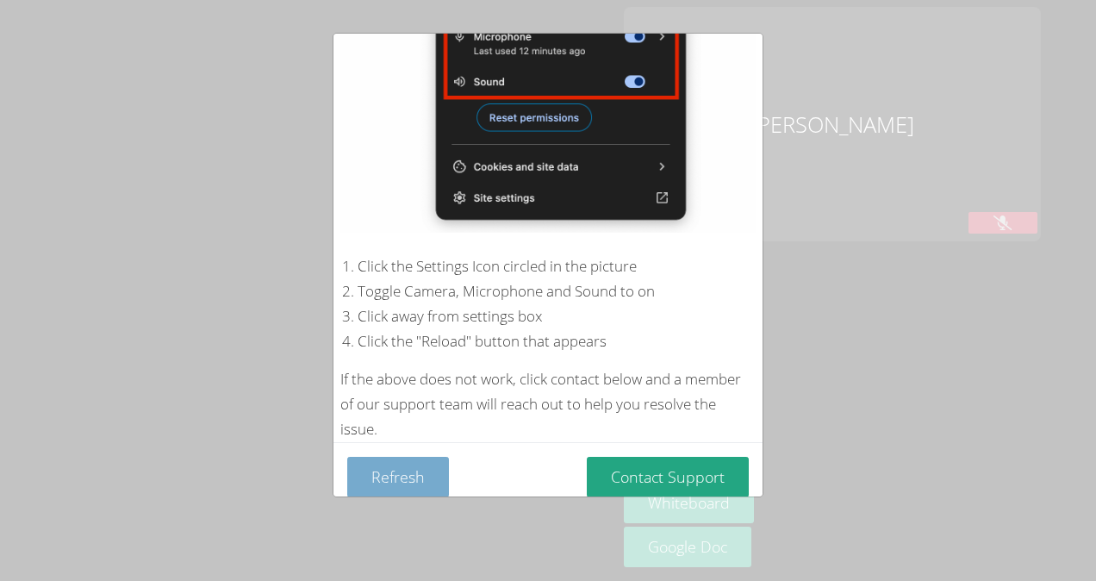
click at [381, 467] on button "Refresh" at bounding box center [398, 477] width 102 height 40
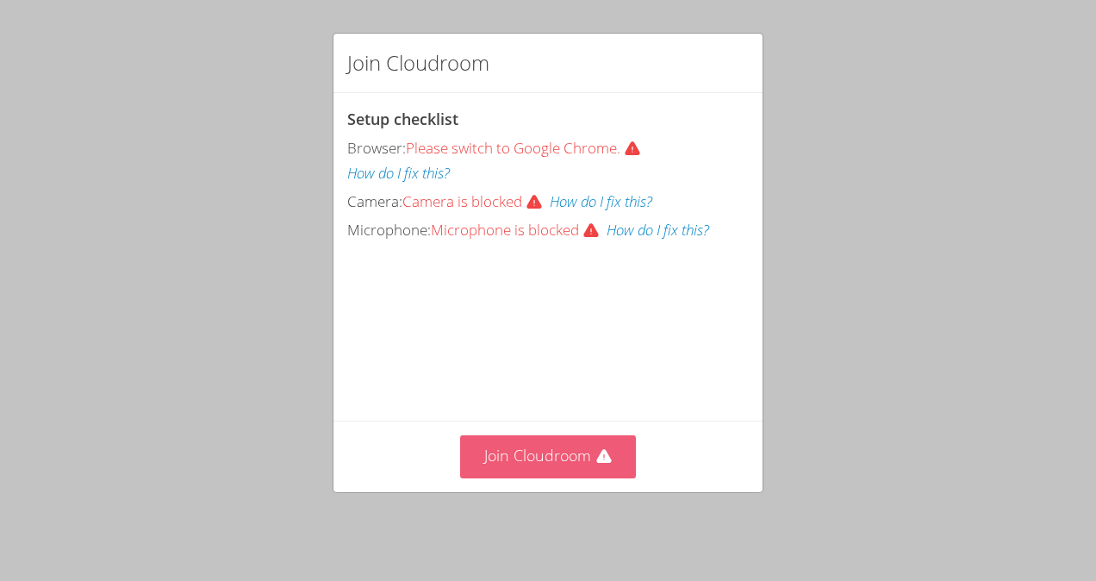
click at [507, 466] on button "Join Cloudroom" at bounding box center [548, 456] width 177 height 42
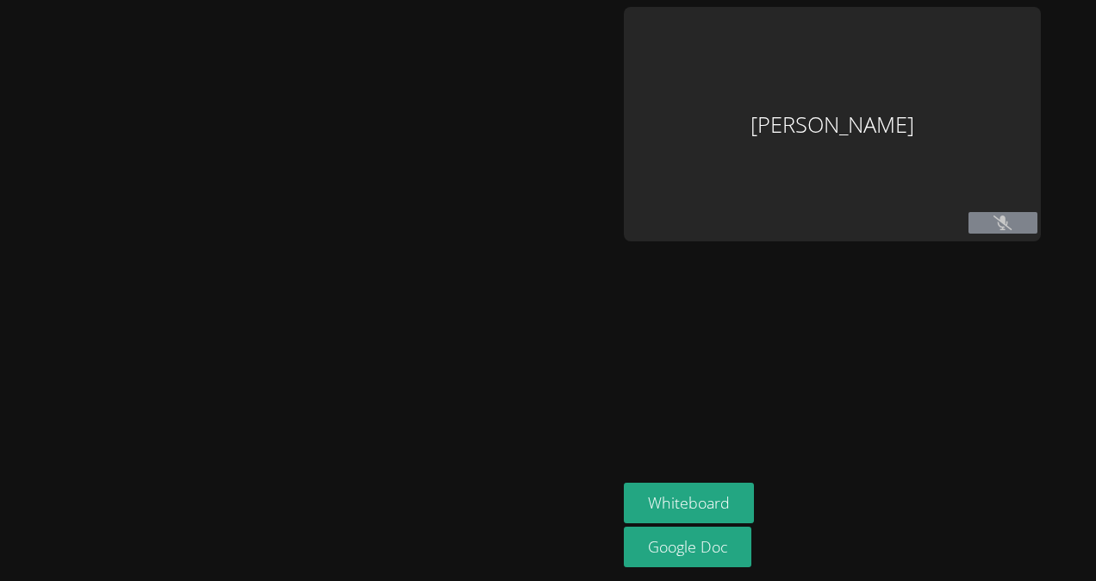
click at [1012, 221] on icon at bounding box center [1002, 222] width 18 height 15
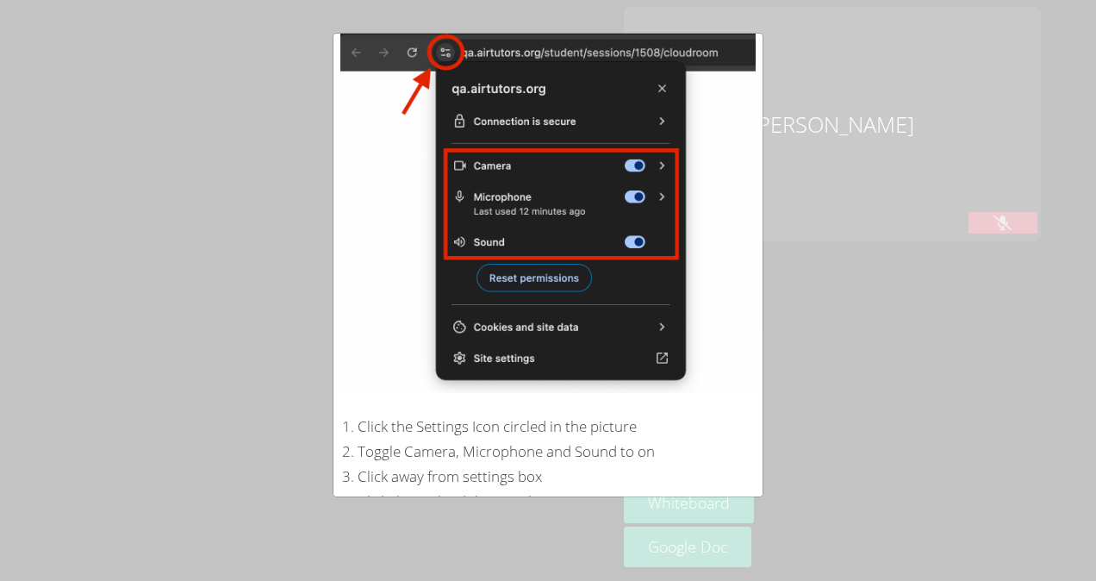
scroll to position [300, 0]
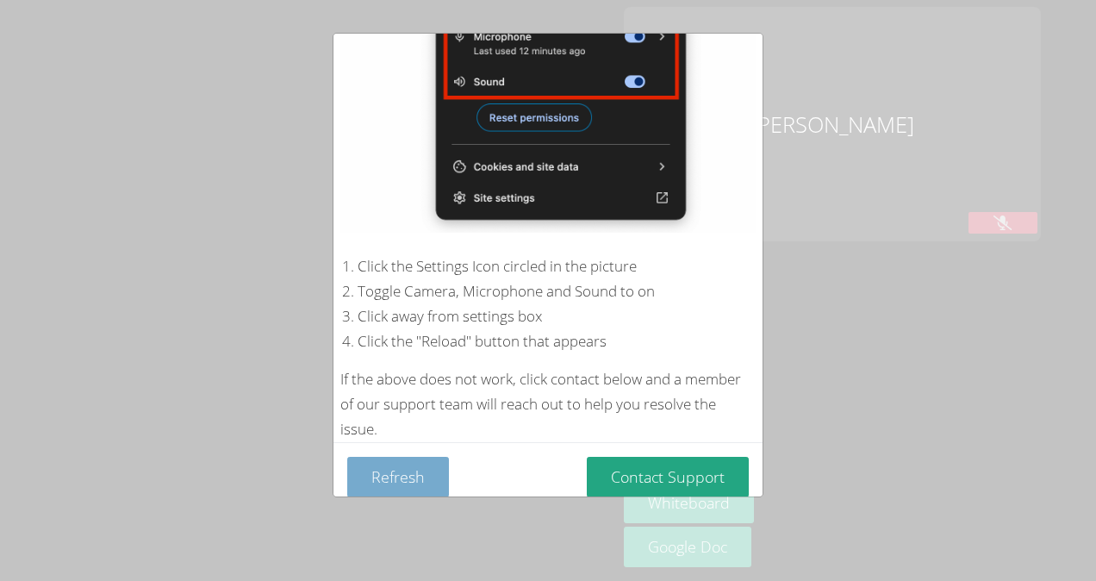
click at [402, 470] on button "Refresh" at bounding box center [398, 477] width 102 height 40
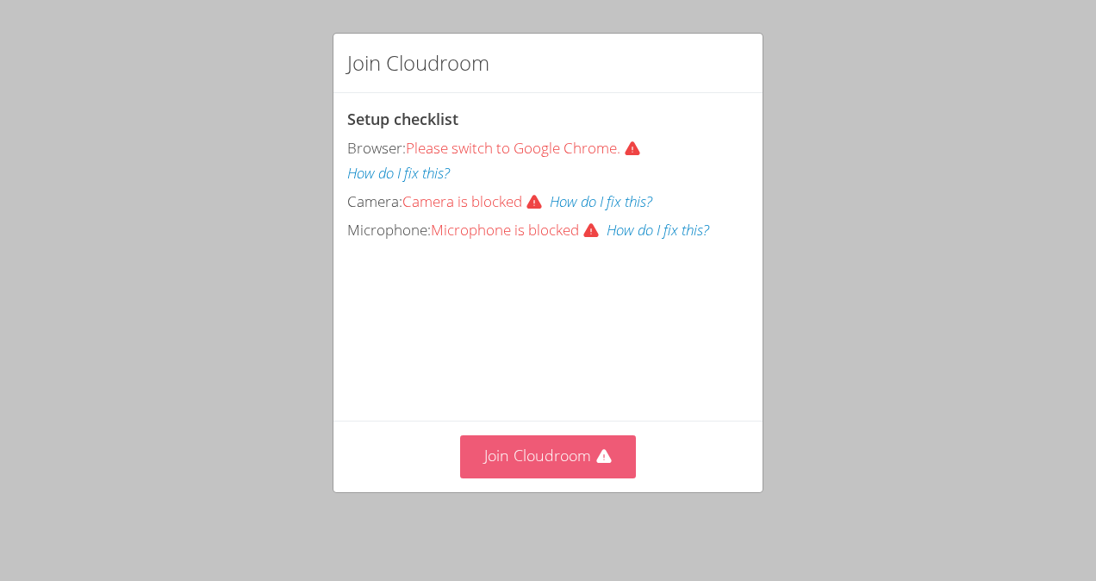
click at [488, 470] on button "Join Cloudroom" at bounding box center [548, 456] width 177 height 42
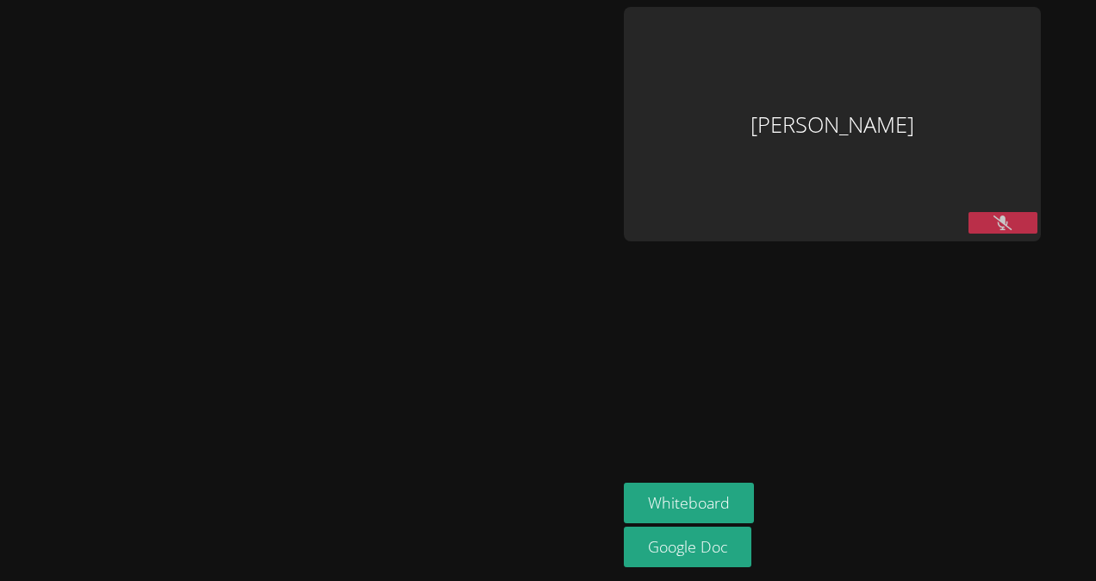
click at [1012, 221] on icon at bounding box center [1002, 222] width 18 height 15
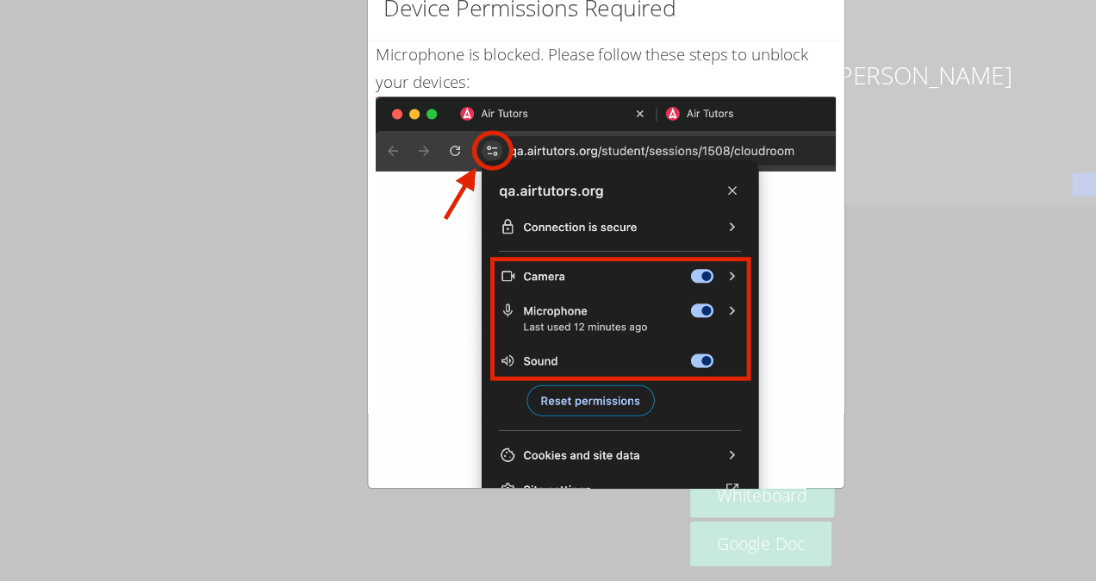
click at [140, 308] on div "Device Permissions Required Microphone is blocked . Please follow these steps t…" at bounding box center [548, 290] width 1096 height 581
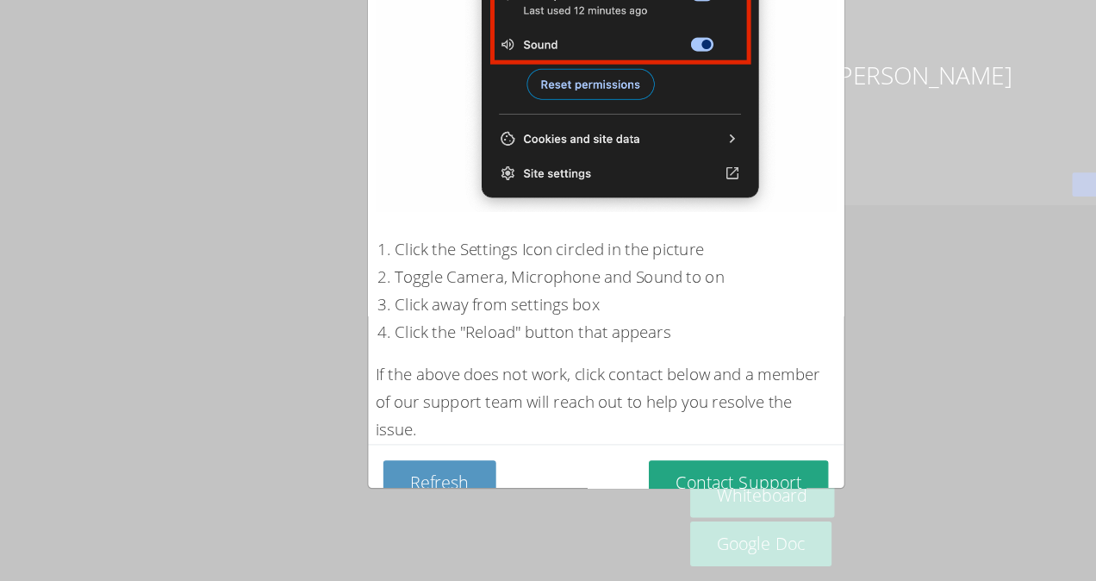
scroll to position [300, 0]
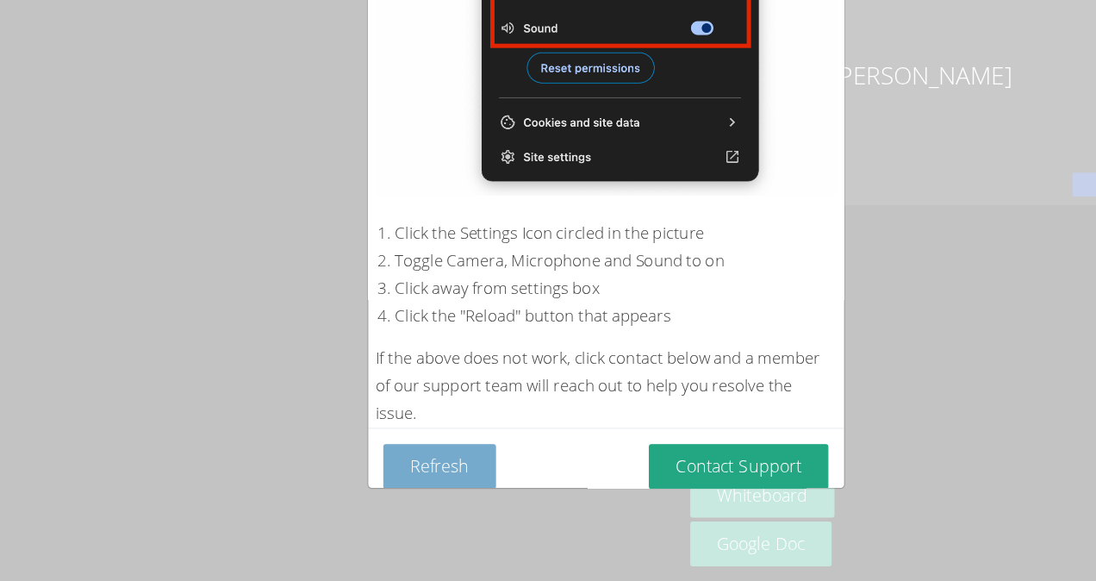
click at [397, 467] on button "Refresh" at bounding box center [398, 477] width 102 height 40
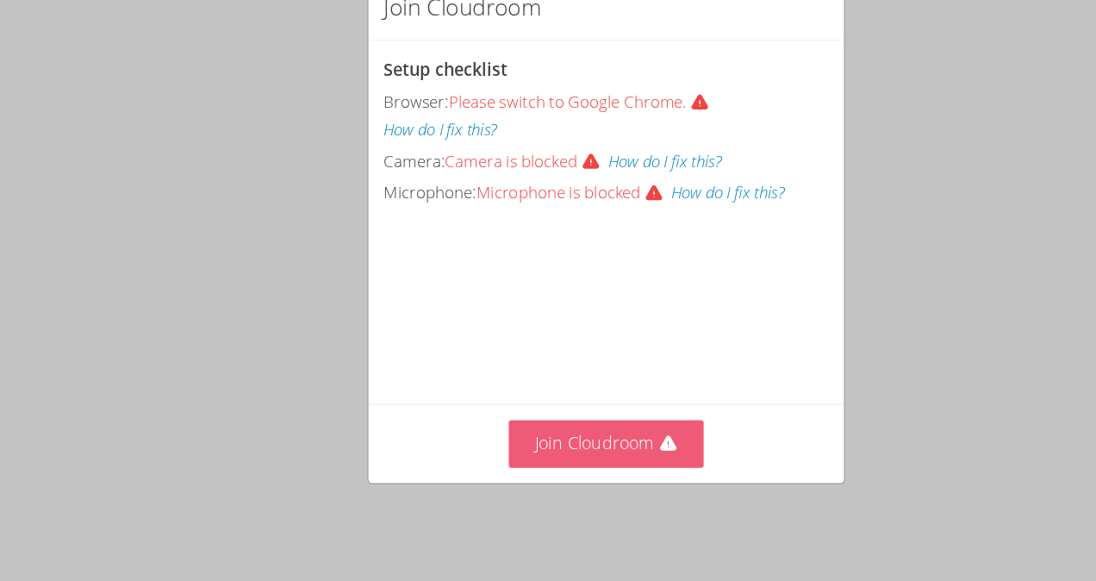
click at [560, 452] on button "Join Cloudroom" at bounding box center [548, 456] width 177 height 42
